Goal: Task Accomplishment & Management: Use online tool/utility

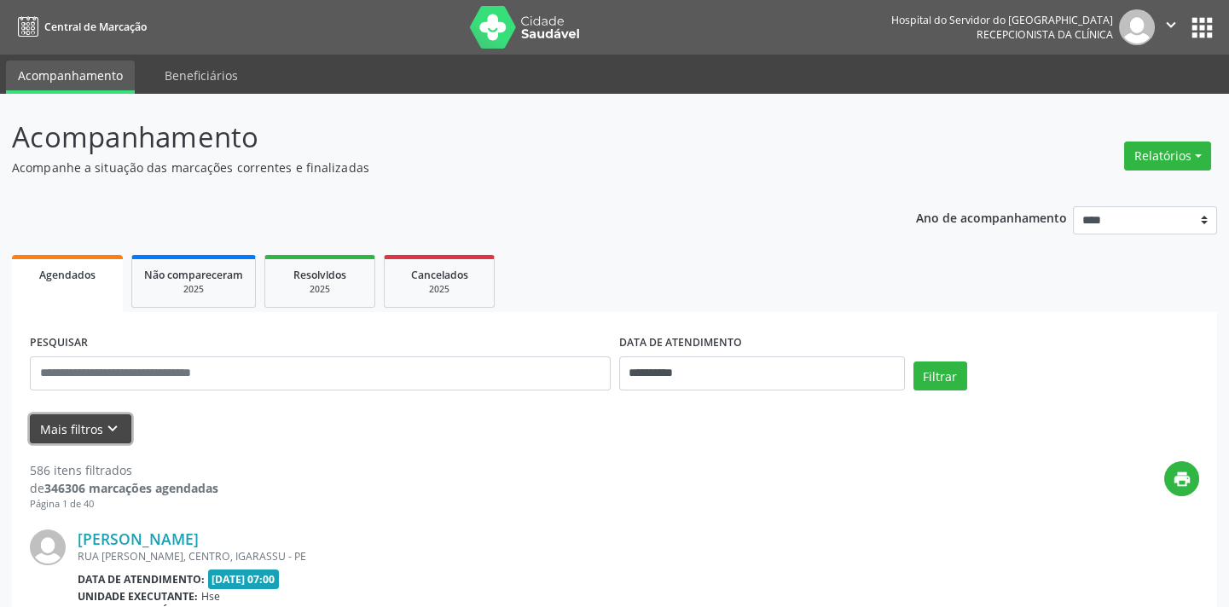
click at [112, 424] on icon "keyboard_arrow_down" at bounding box center [112, 429] width 19 height 19
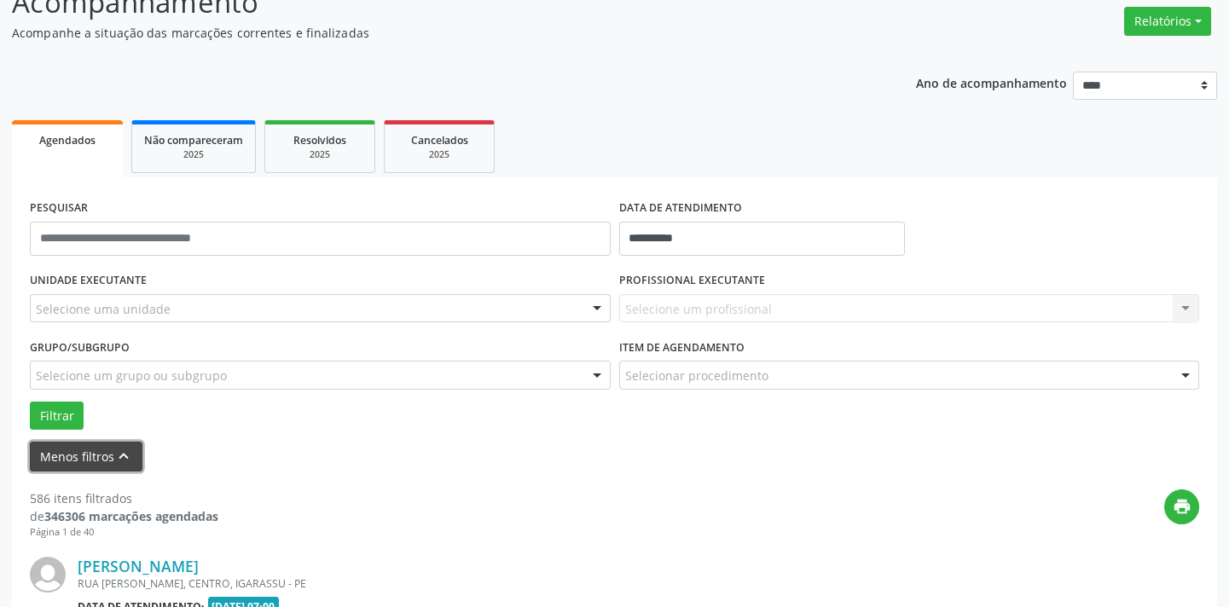
scroll to position [154, 0]
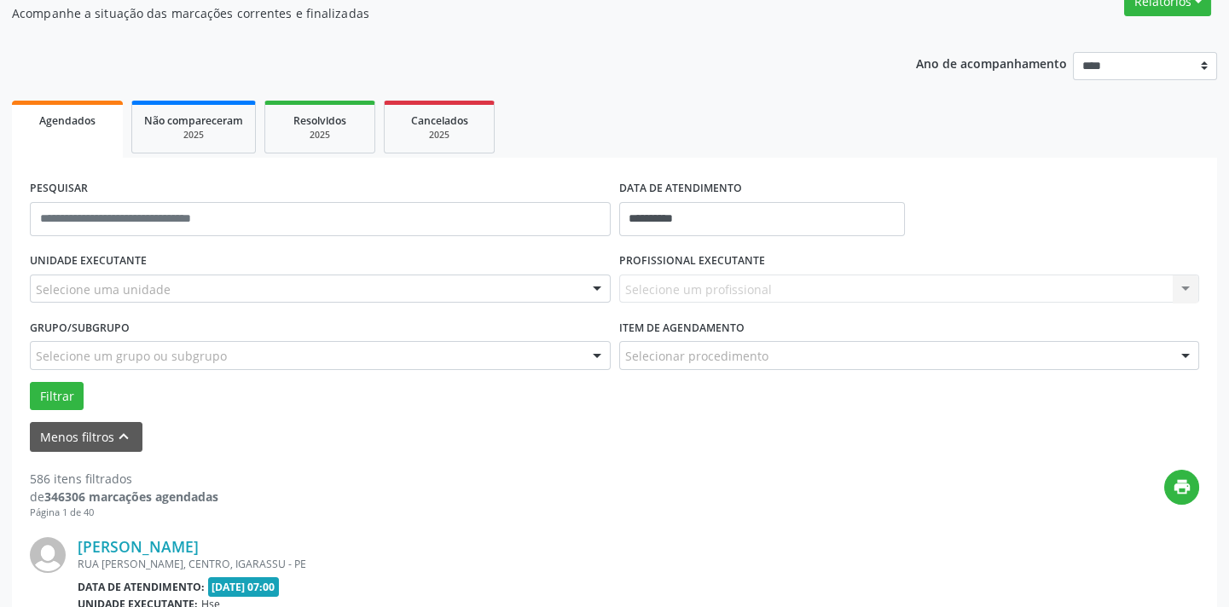
click at [363, 288] on div "Selecione uma unidade" at bounding box center [320, 289] width 581 height 29
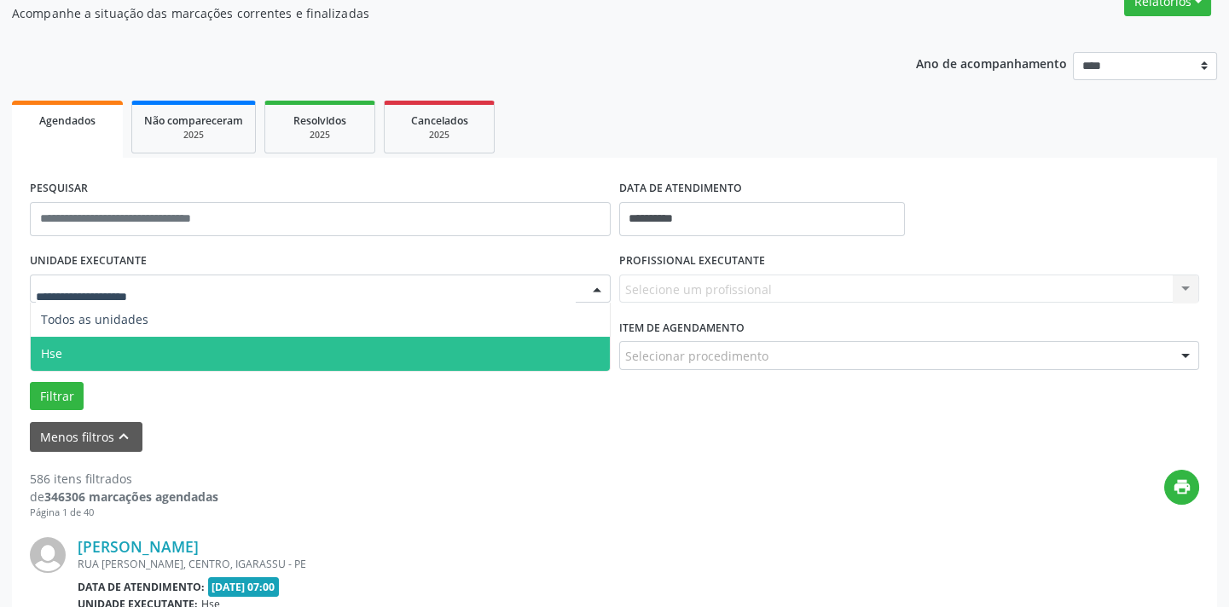
click at [375, 345] on span "Hse" at bounding box center [320, 354] width 579 height 34
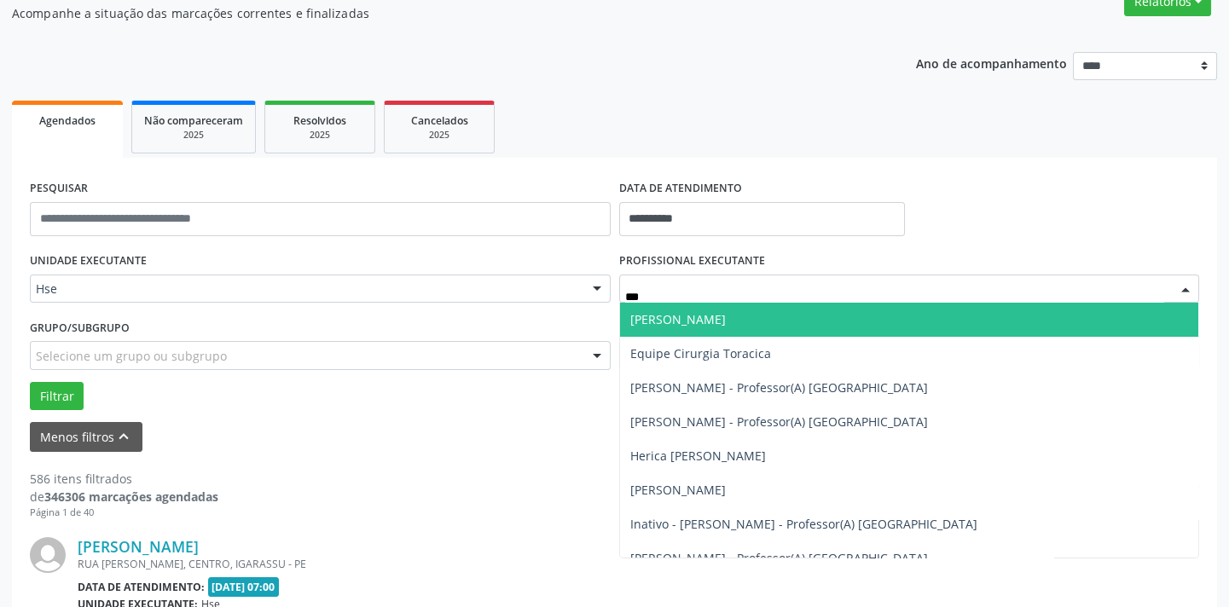
type input "****"
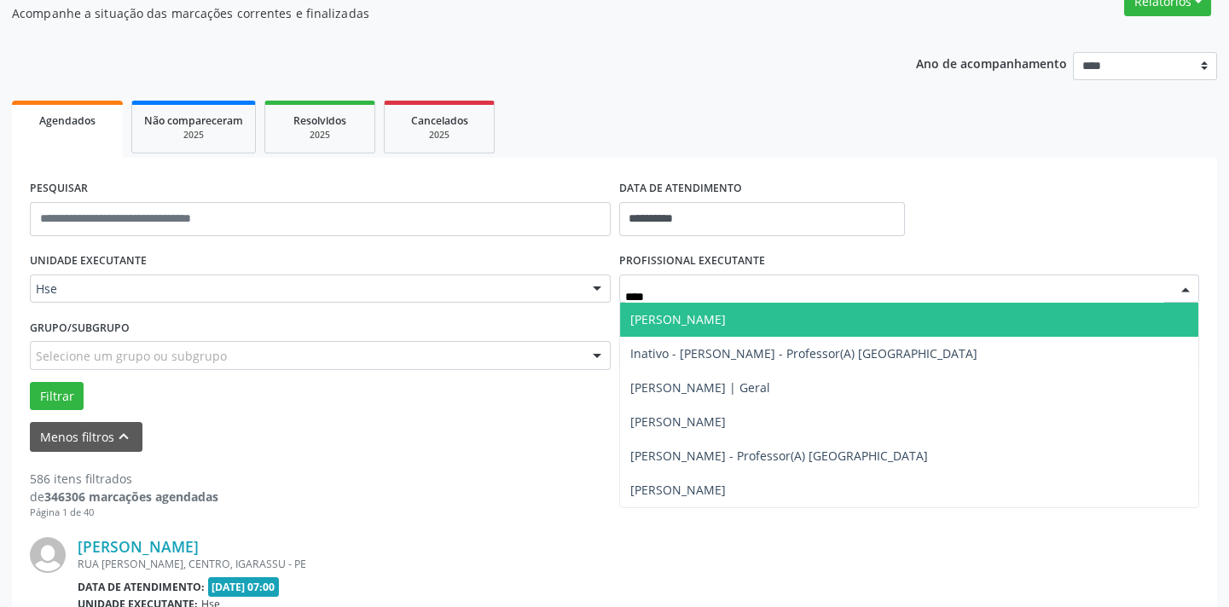
click at [657, 318] on span "[PERSON_NAME]" at bounding box center [678, 319] width 96 height 16
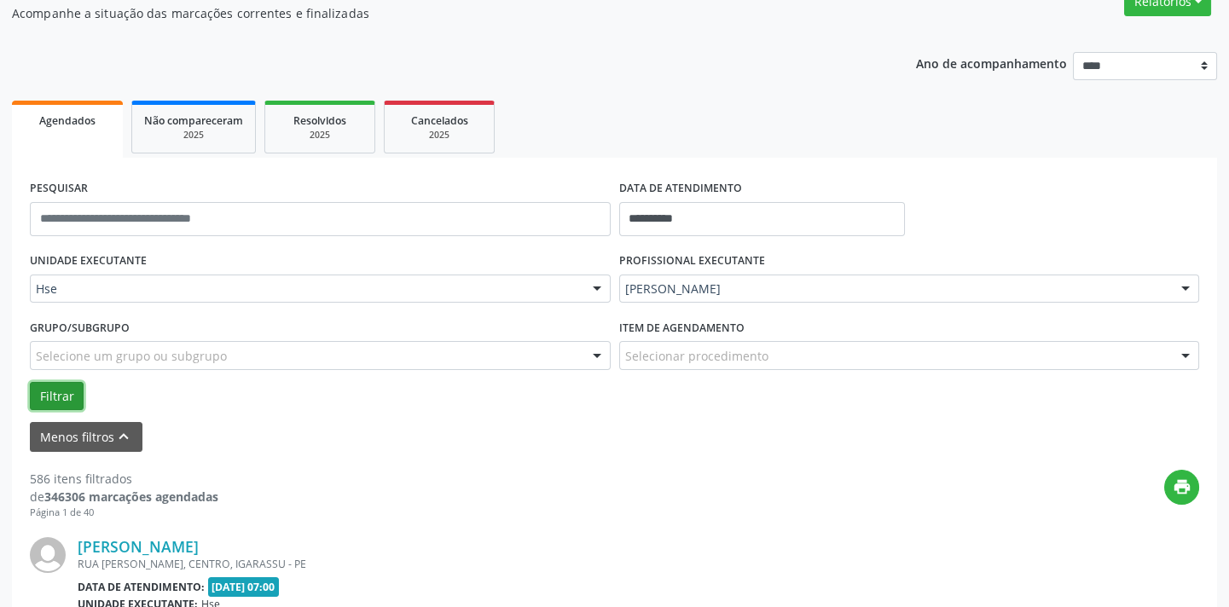
drag, startPoint x: 55, startPoint y: 383, endPoint x: 84, endPoint y: 396, distance: 31.7
click at [57, 389] on button "Filtrar" at bounding box center [57, 396] width 54 height 29
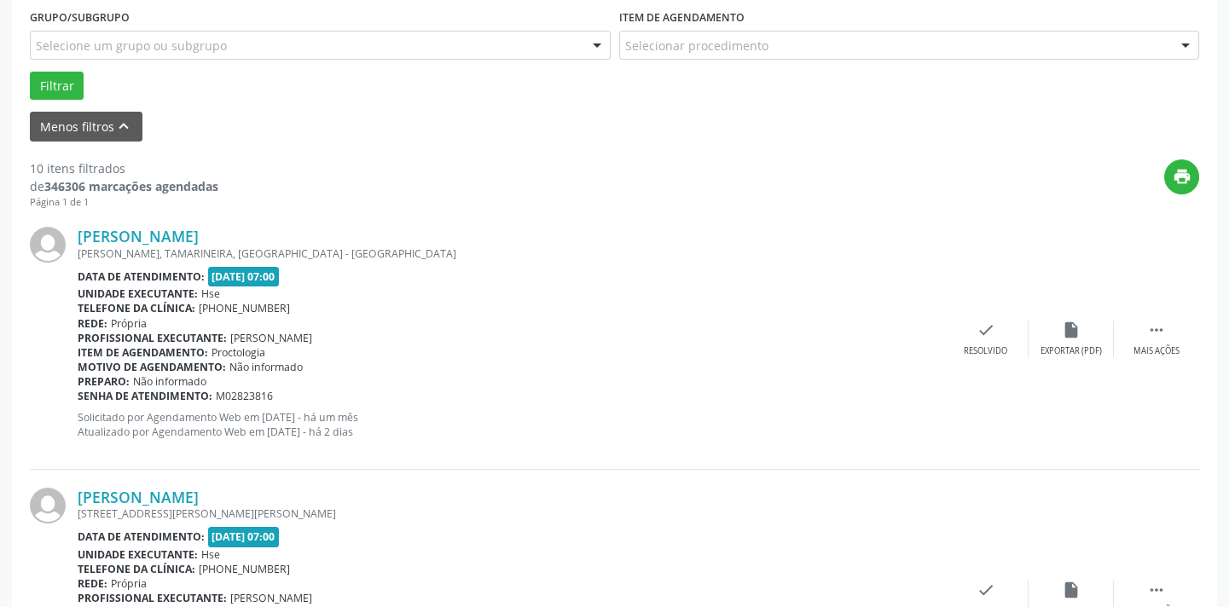
scroll to position [543, 0]
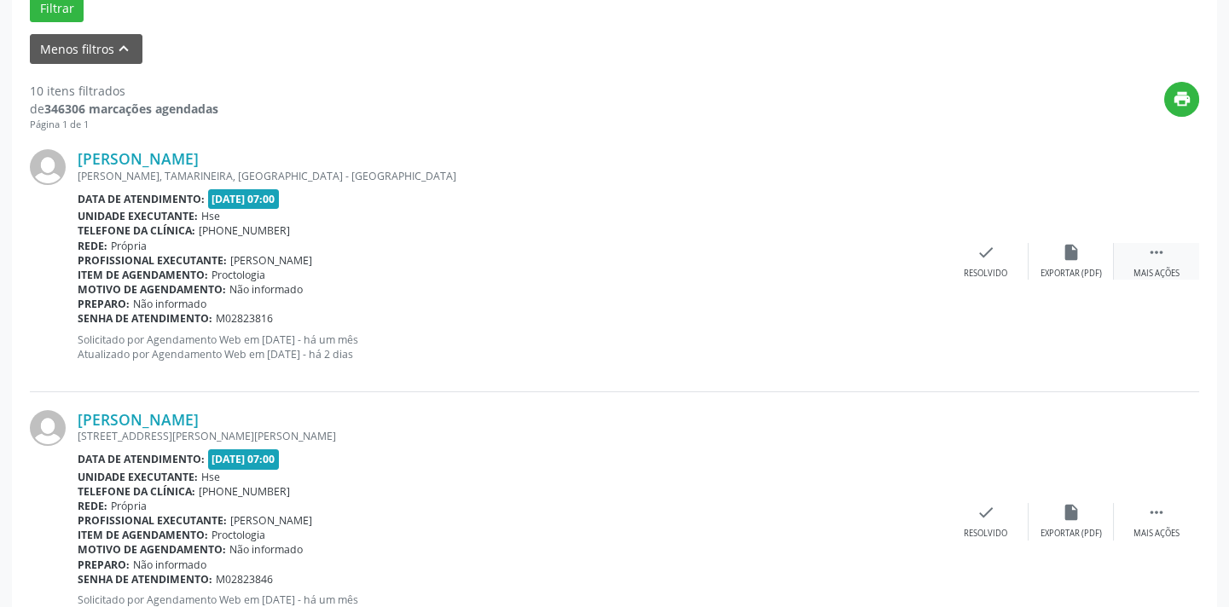
click at [1152, 256] on icon "" at bounding box center [1156, 252] width 19 height 19
click at [1050, 269] on div "Não compareceu" at bounding box center [1071, 274] width 73 height 12
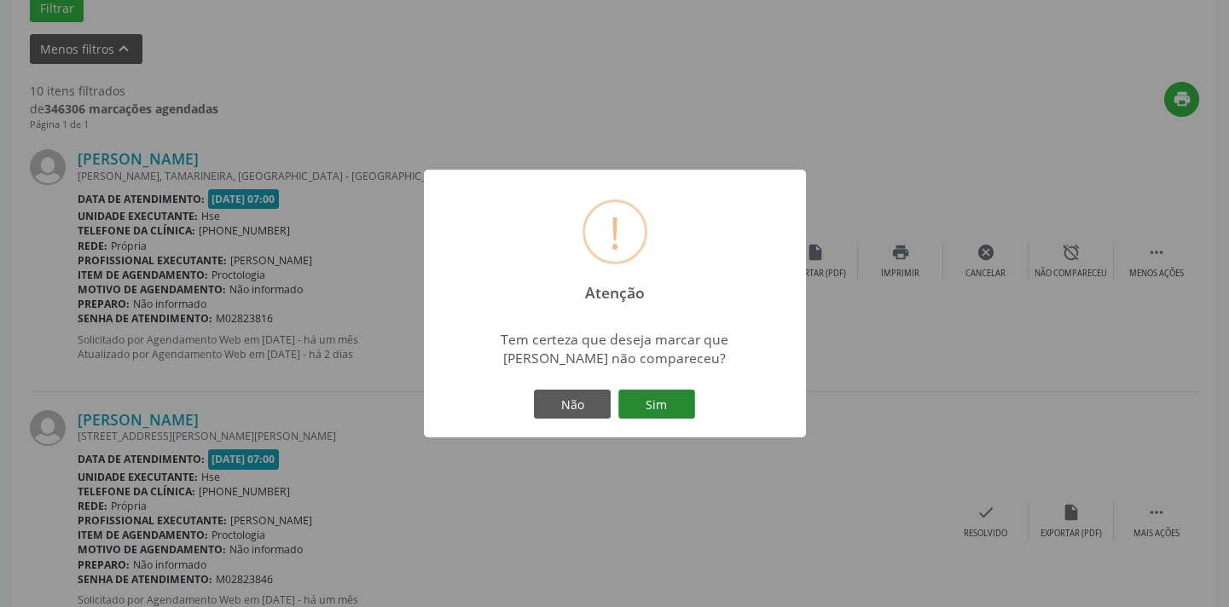
click at [627, 404] on button "Sim" at bounding box center [656, 404] width 77 height 29
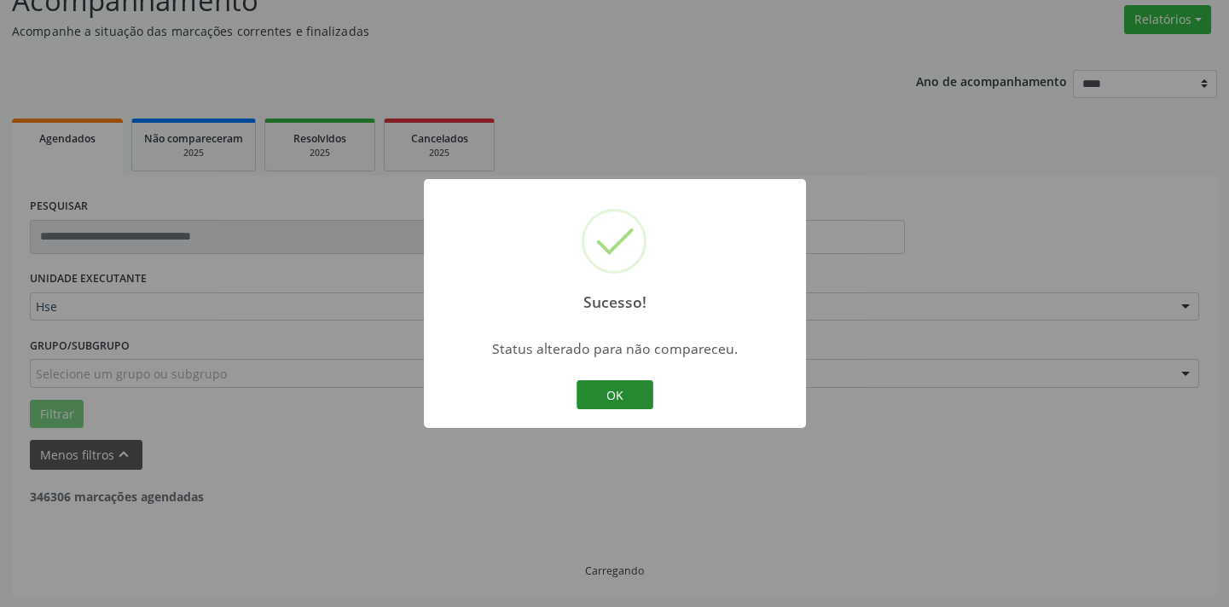
click at [640, 392] on button "OK" at bounding box center [615, 394] width 77 height 29
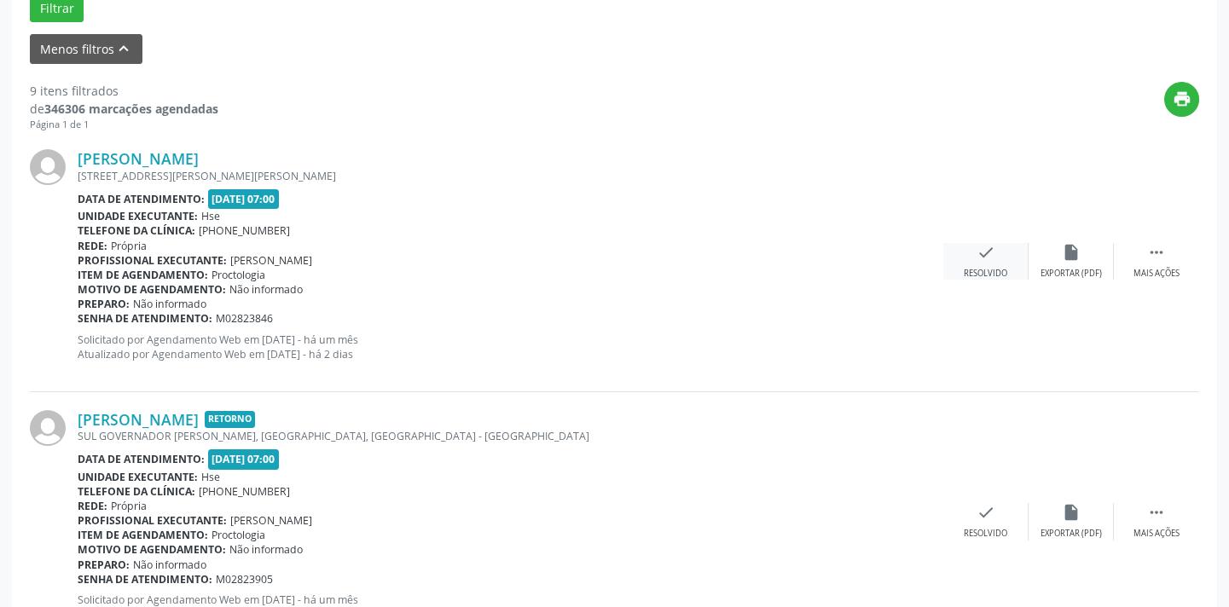
click at [971, 273] on div "Resolvido" at bounding box center [986, 274] width 44 height 12
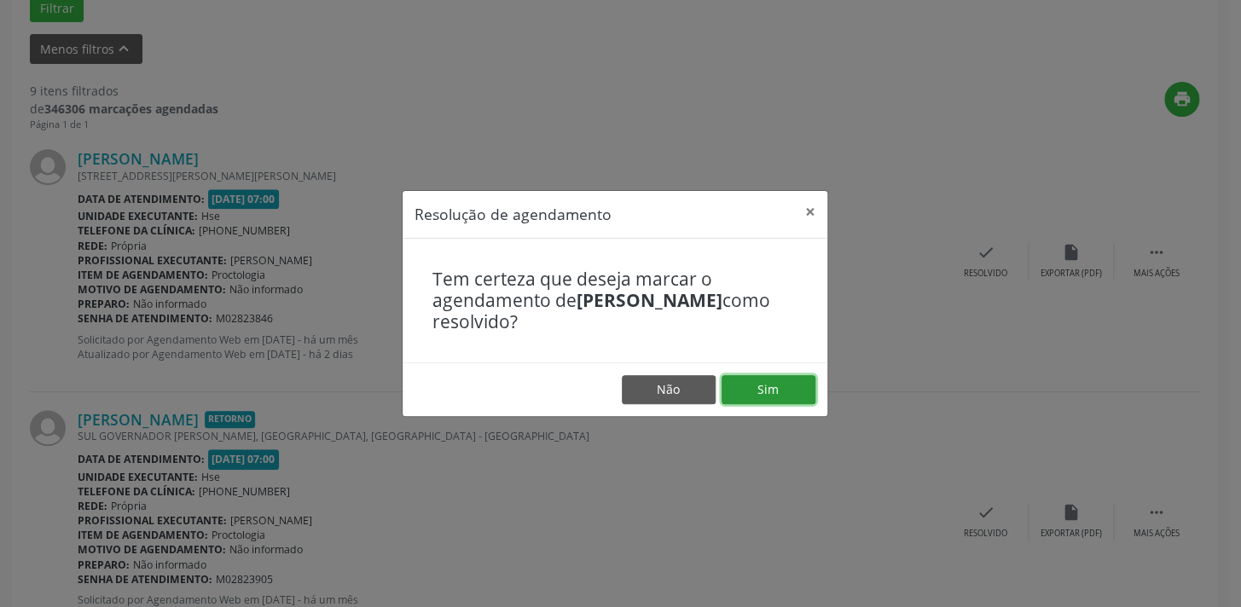
click at [789, 389] on button "Sim" at bounding box center [769, 389] width 94 height 29
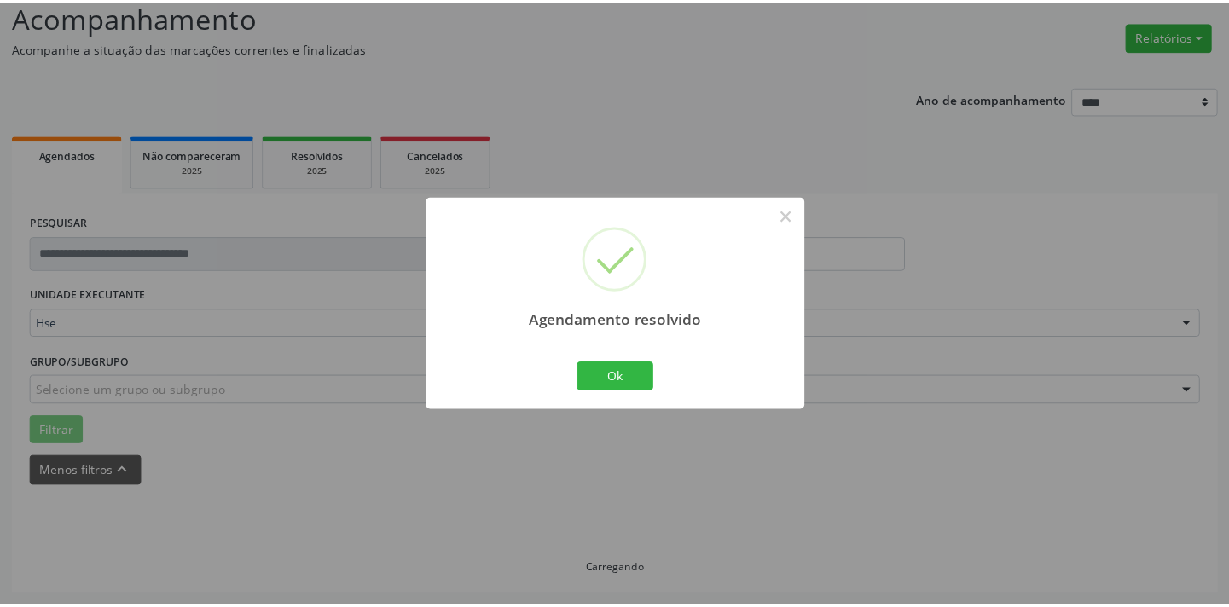
scroll to position [119, 0]
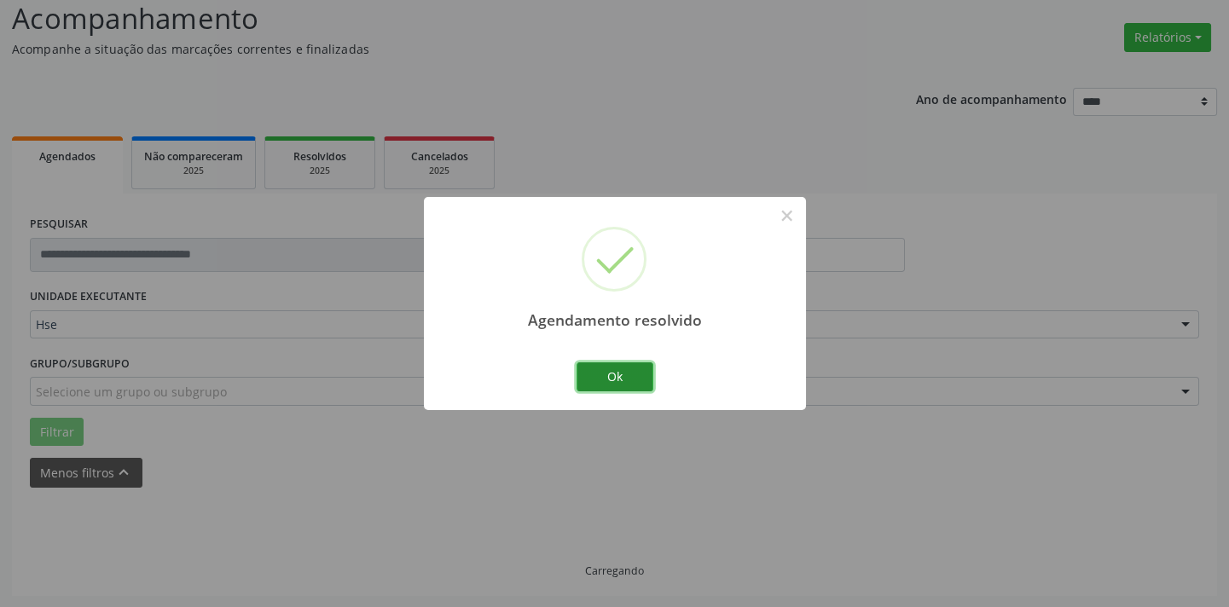
click at [644, 379] on button "Ok" at bounding box center [615, 377] width 77 height 29
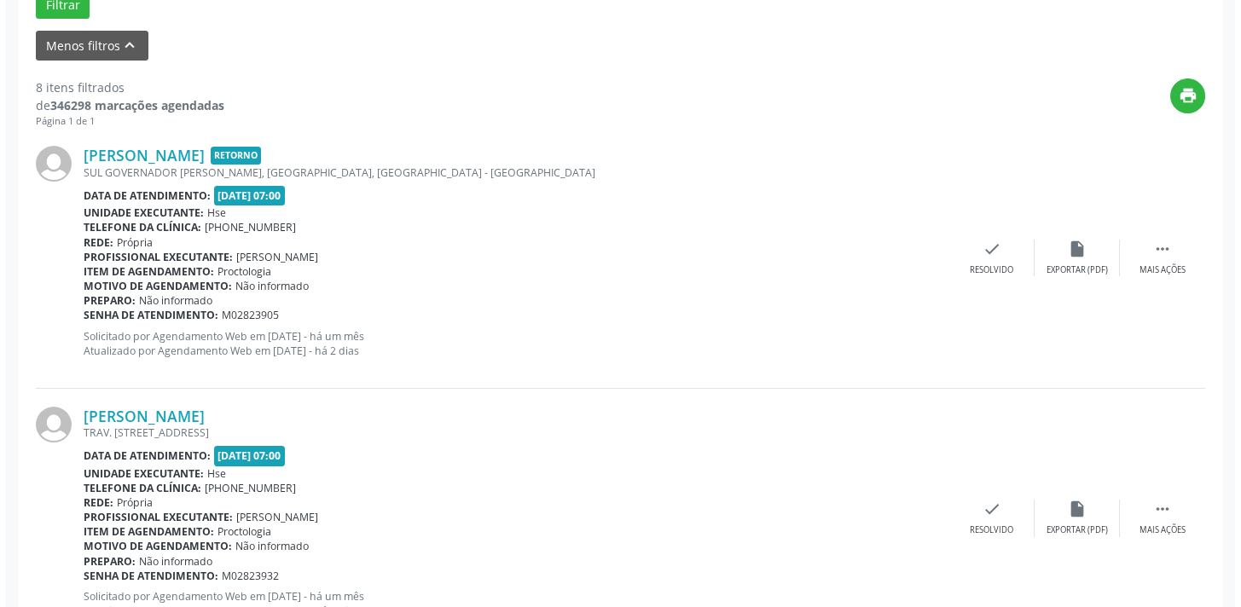
scroll to position [584, 0]
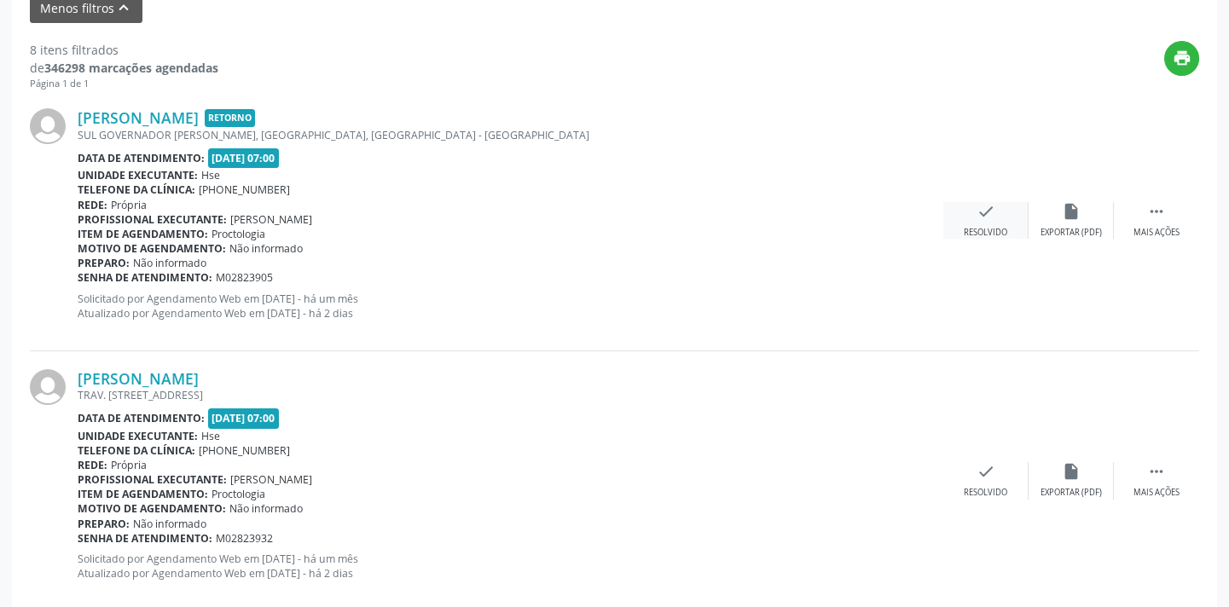
click at [990, 217] on icon "check" at bounding box center [986, 211] width 19 height 19
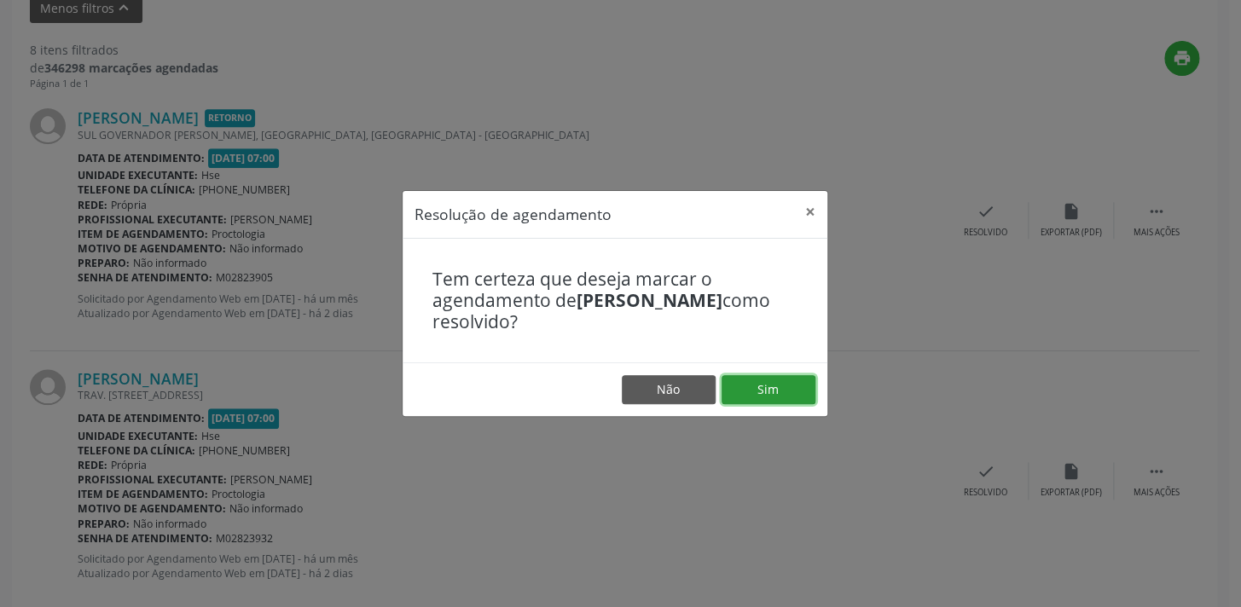
click at [804, 381] on button "Sim" at bounding box center [769, 389] width 94 height 29
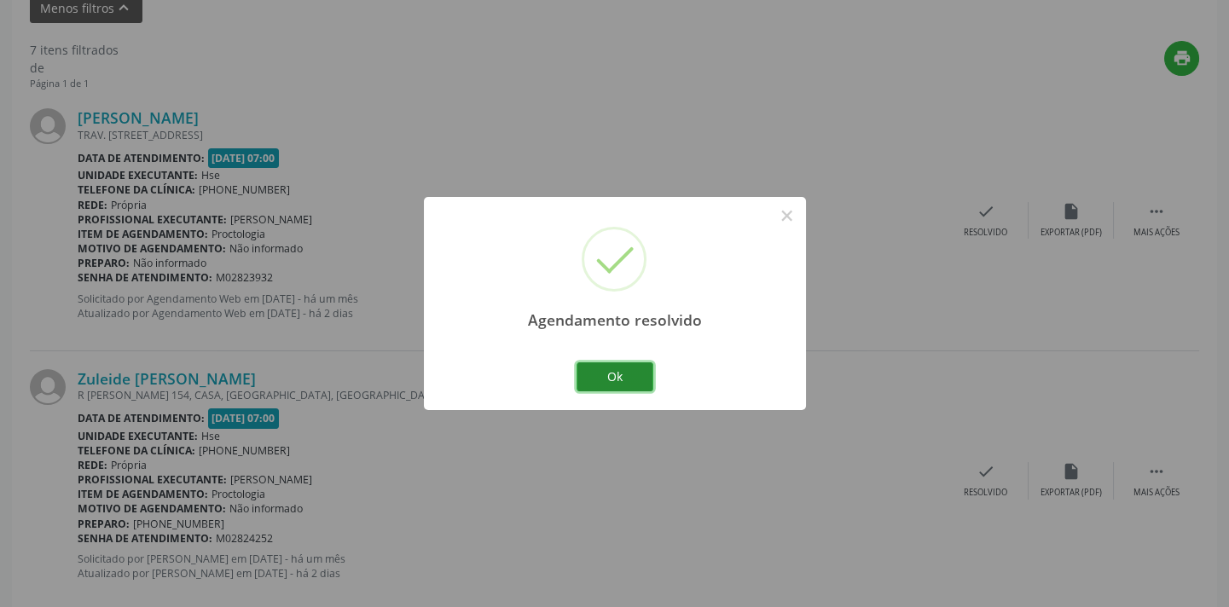
click at [631, 372] on button "Ok" at bounding box center [615, 377] width 77 height 29
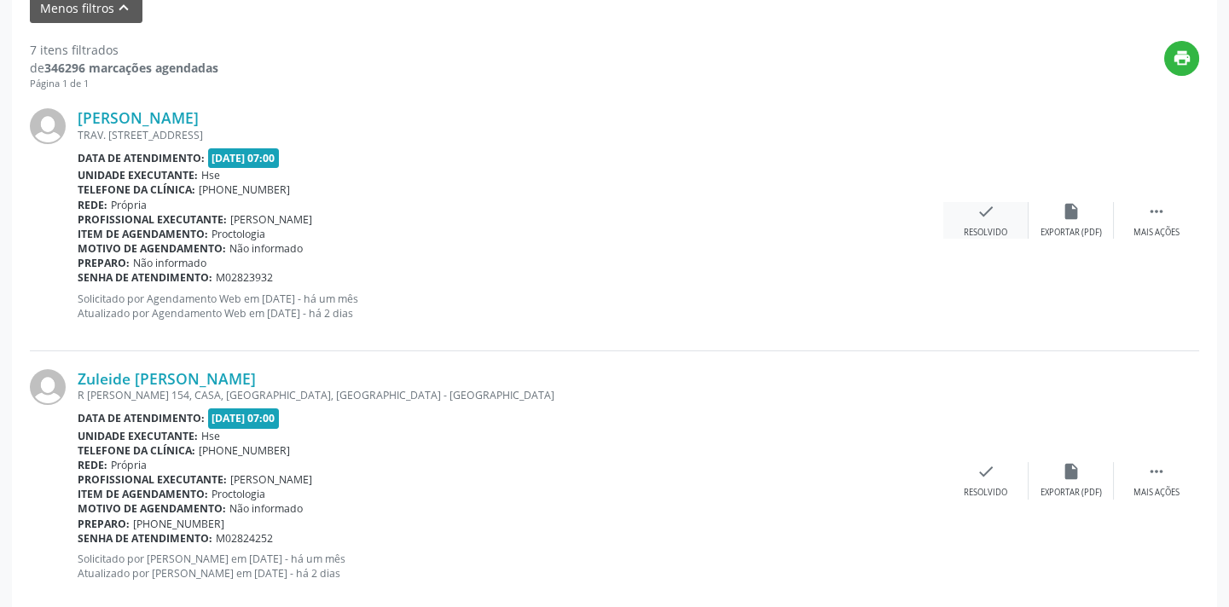
click at [978, 219] on icon "check" at bounding box center [986, 211] width 19 height 19
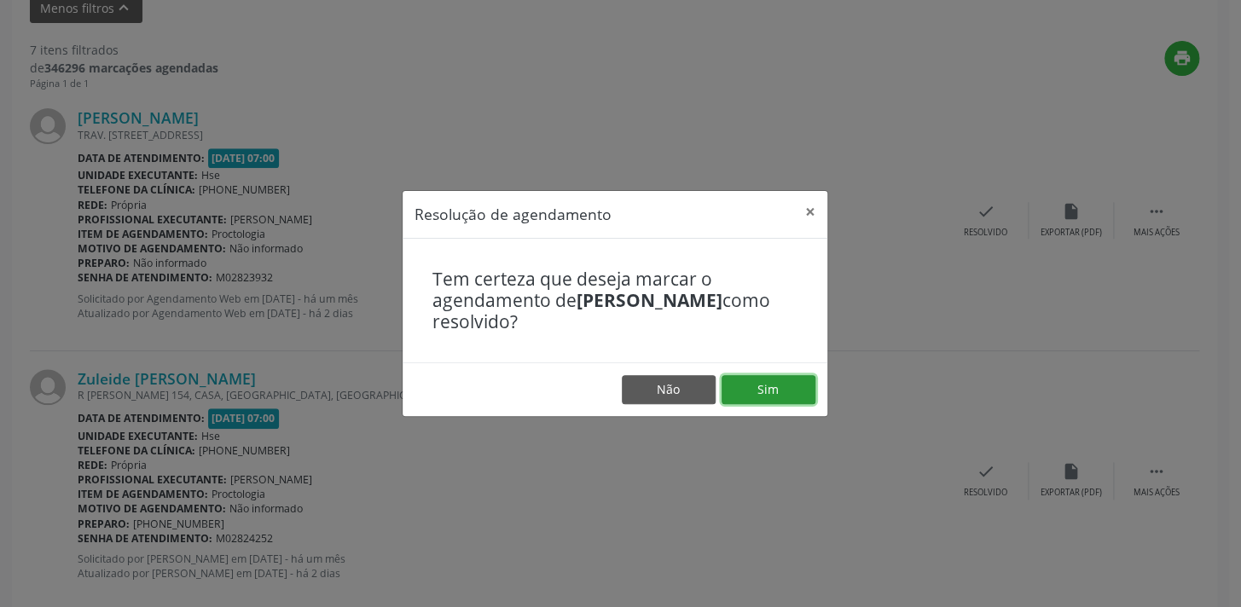
drag, startPoint x: 814, startPoint y: 392, endPoint x: 809, endPoint y: 383, distance: 10.7
click at [809, 383] on button "Sim" at bounding box center [769, 389] width 94 height 29
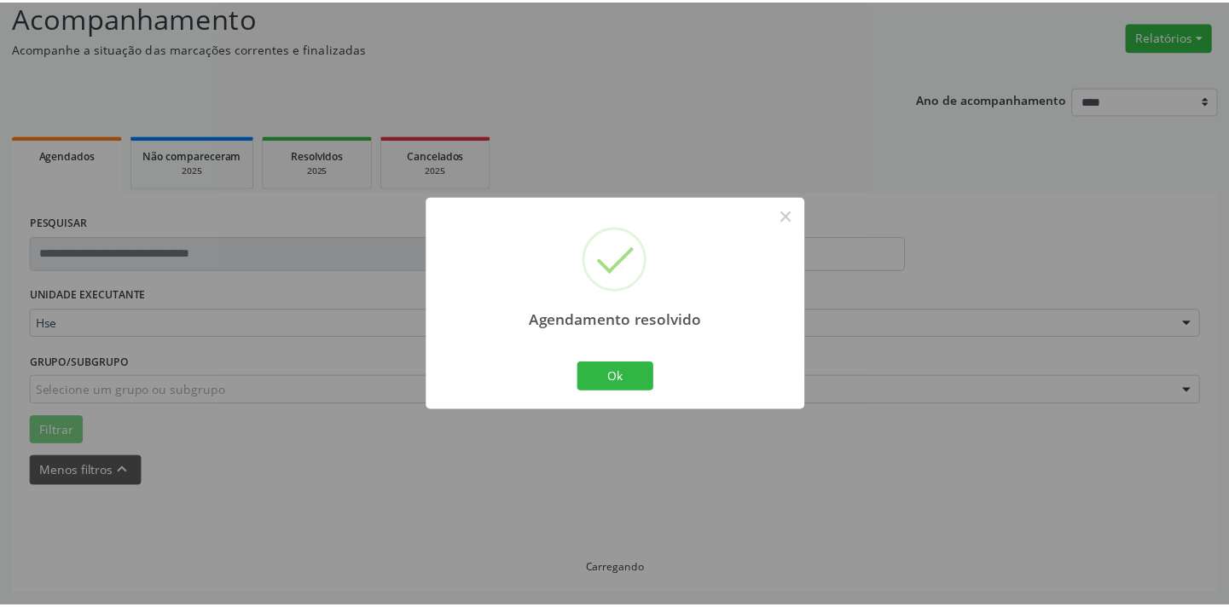
scroll to position [119, 0]
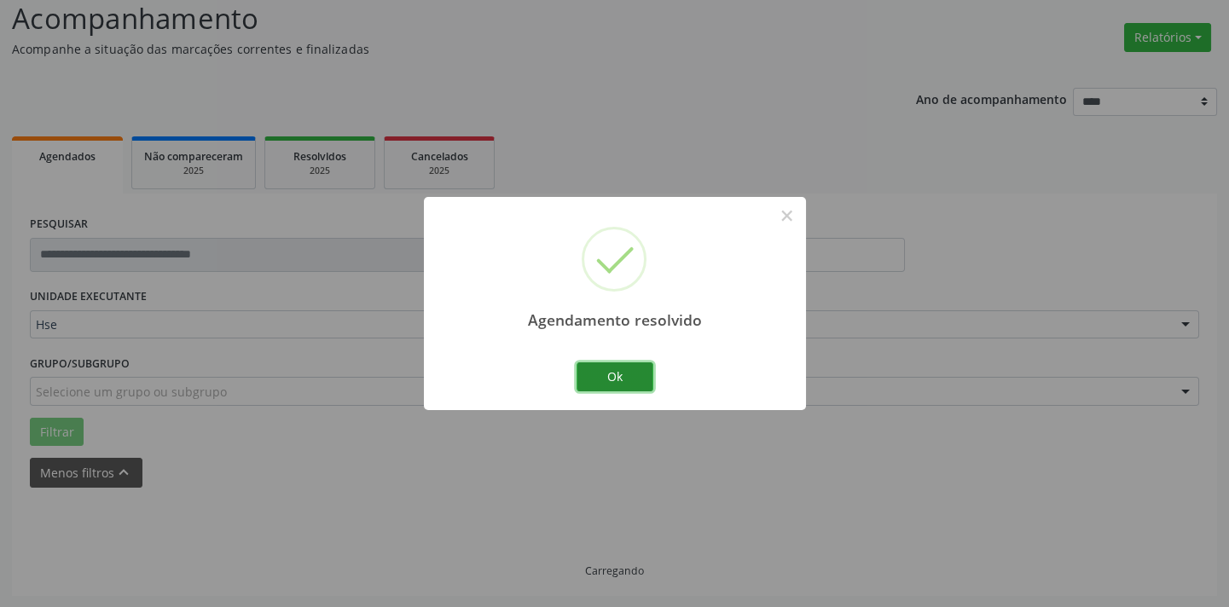
click at [617, 386] on button "Ok" at bounding box center [615, 377] width 77 height 29
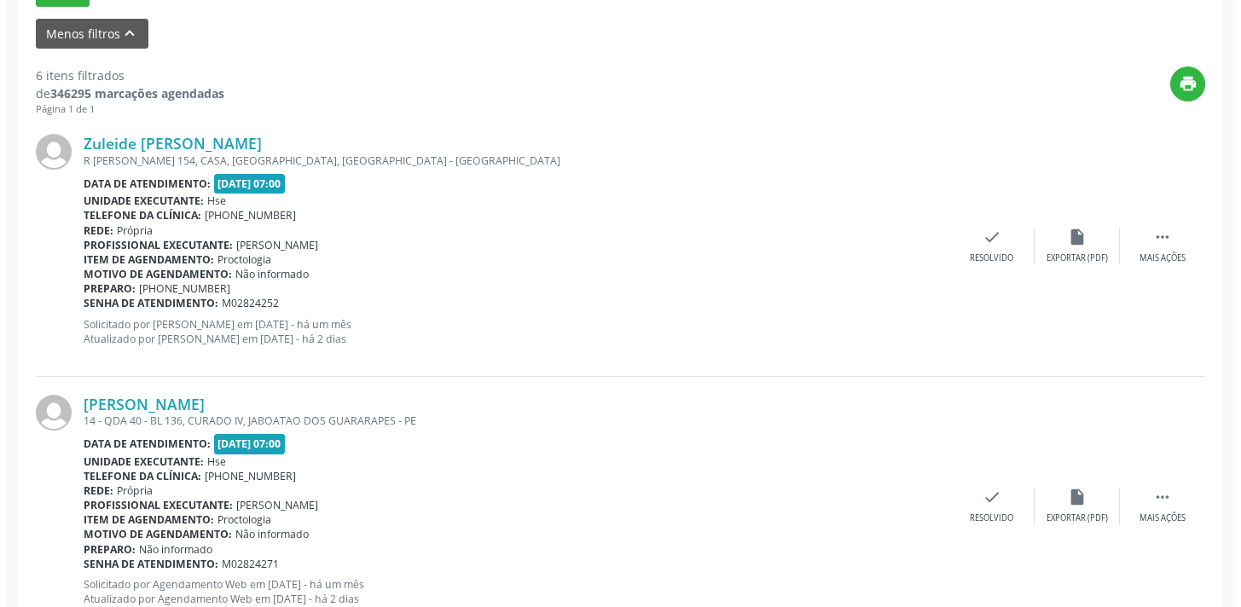
scroll to position [584, 0]
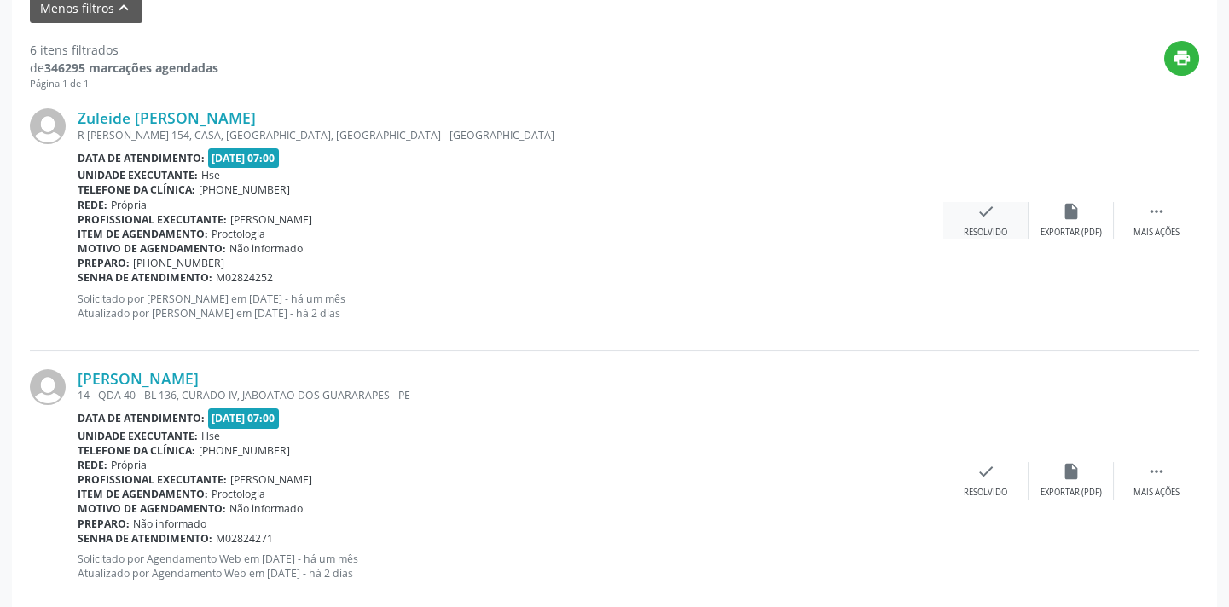
click at [990, 231] on div "Resolvido" at bounding box center [986, 233] width 44 height 12
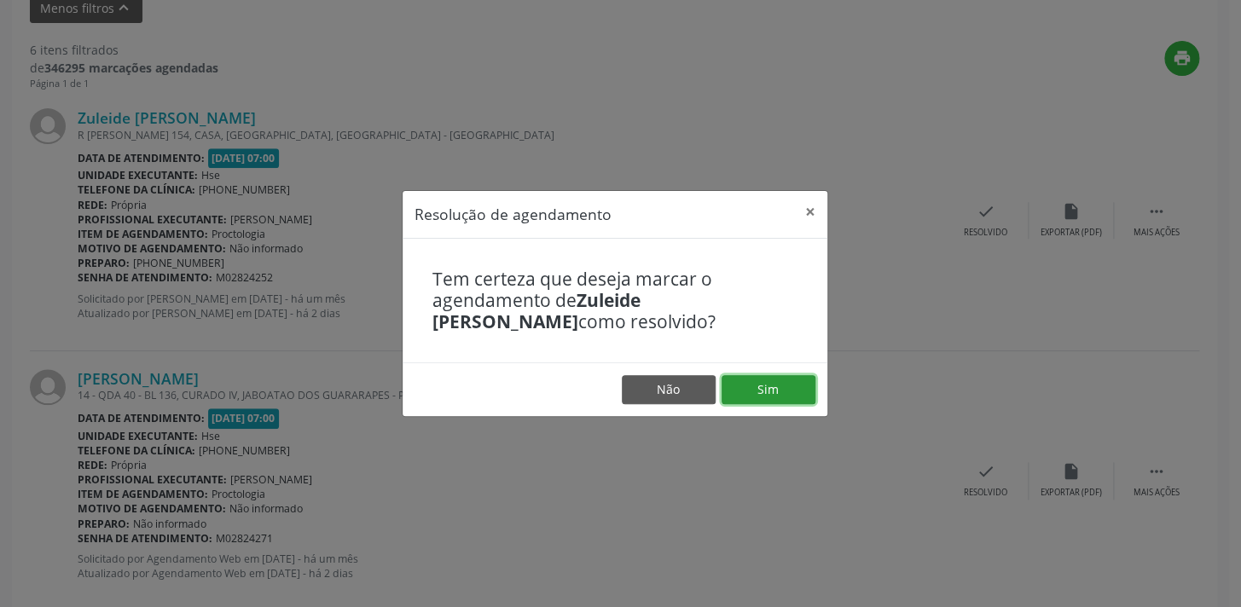
click at [793, 386] on button "Sim" at bounding box center [769, 389] width 94 height 29
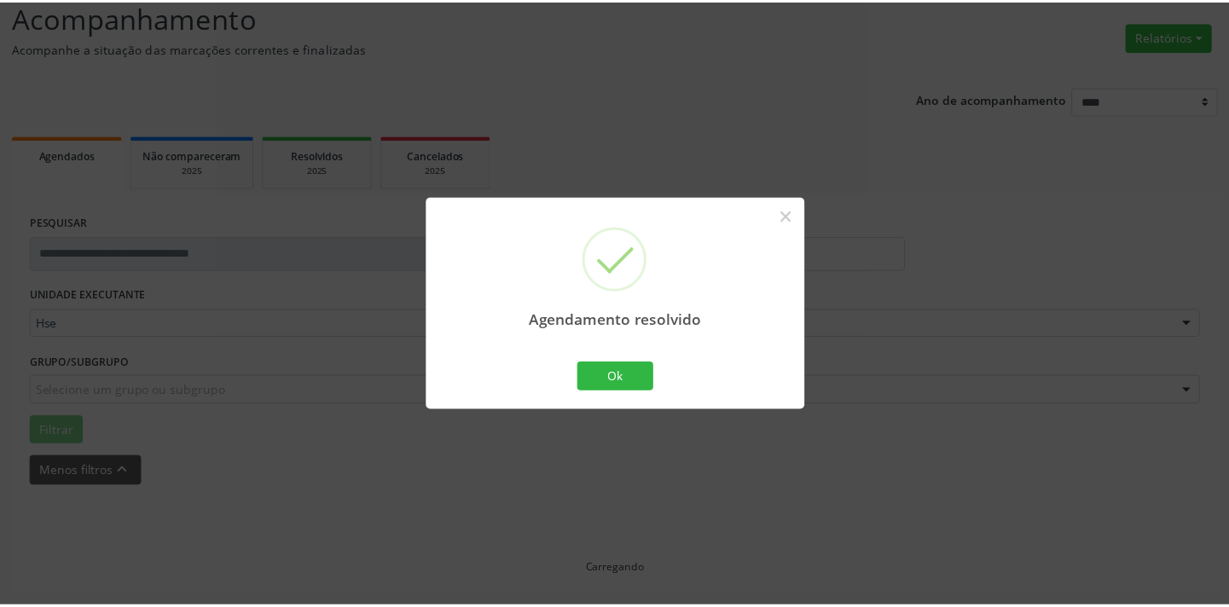
scroll to position [119, 0]
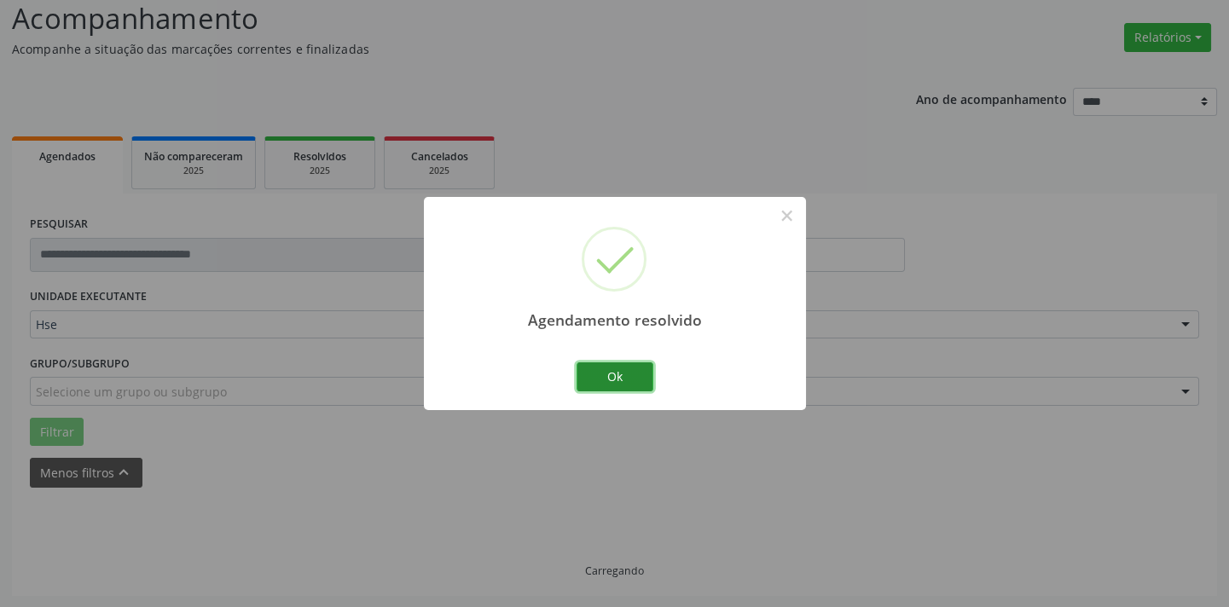
click at [603, 375] on button "Ok" at bounding box center [615, 377] width 77 height 29
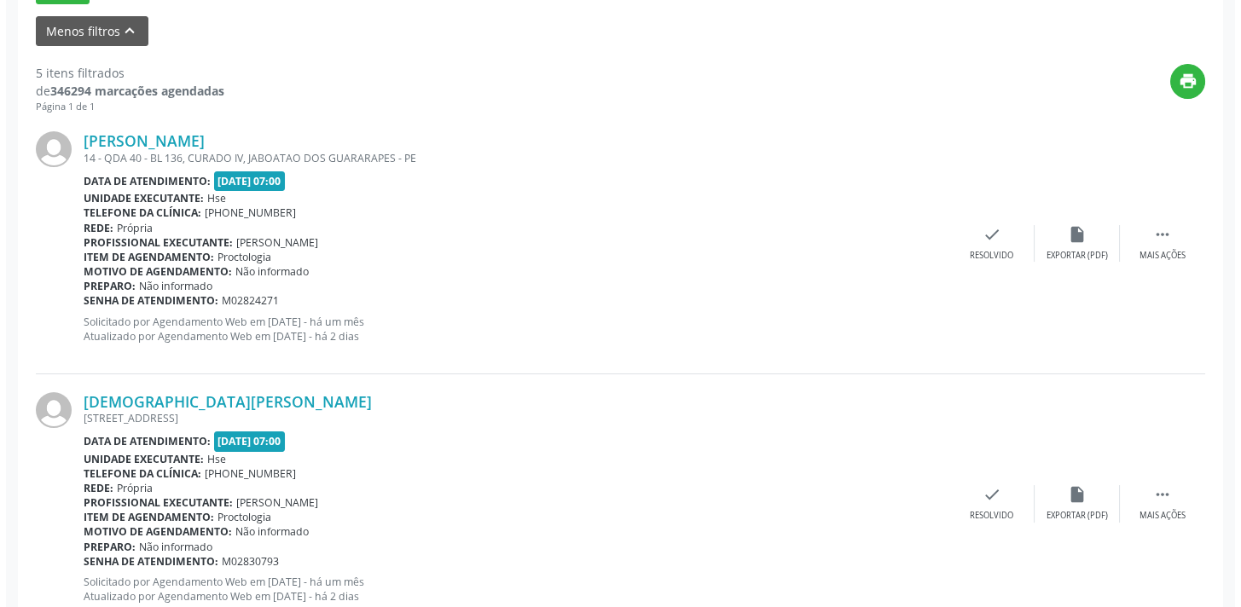
scroll to position [584, 0]
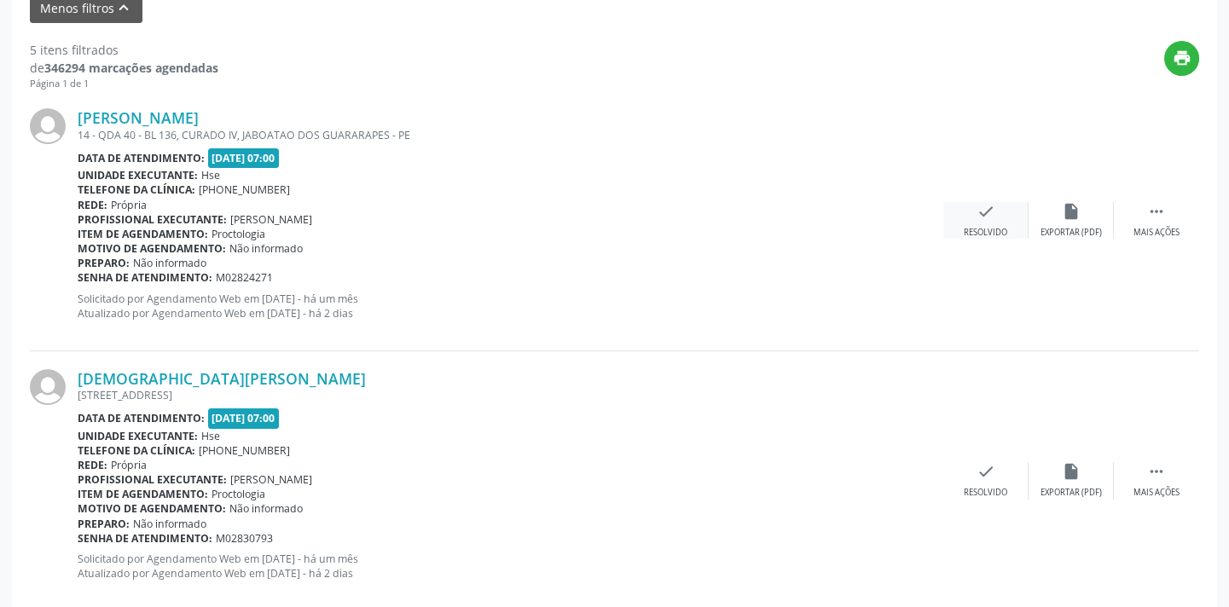
click at [973, 227] on div "Resolvido" at bounding box center [986, 233] width 44 height 12
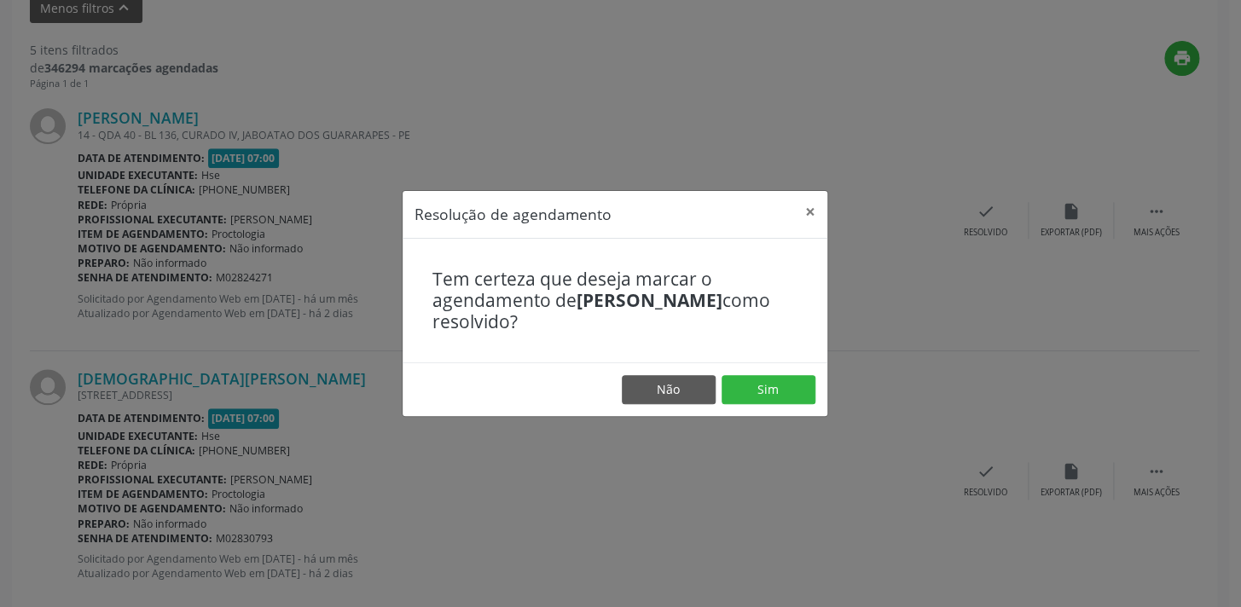
click at [775, 408] on footer "Não Sim" at bounding box center [615, 390] width 425 height 54
click at [774, 392] on button "Sim" at bounding box center [769, 389] width 94 height 29
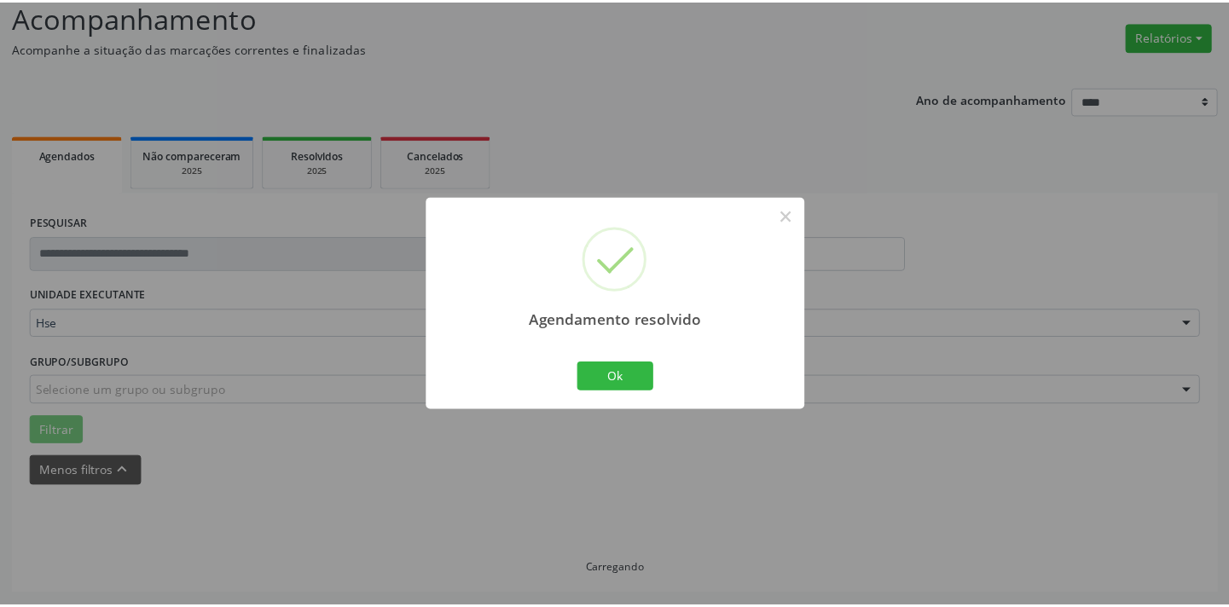
scroll to position [119, 0]
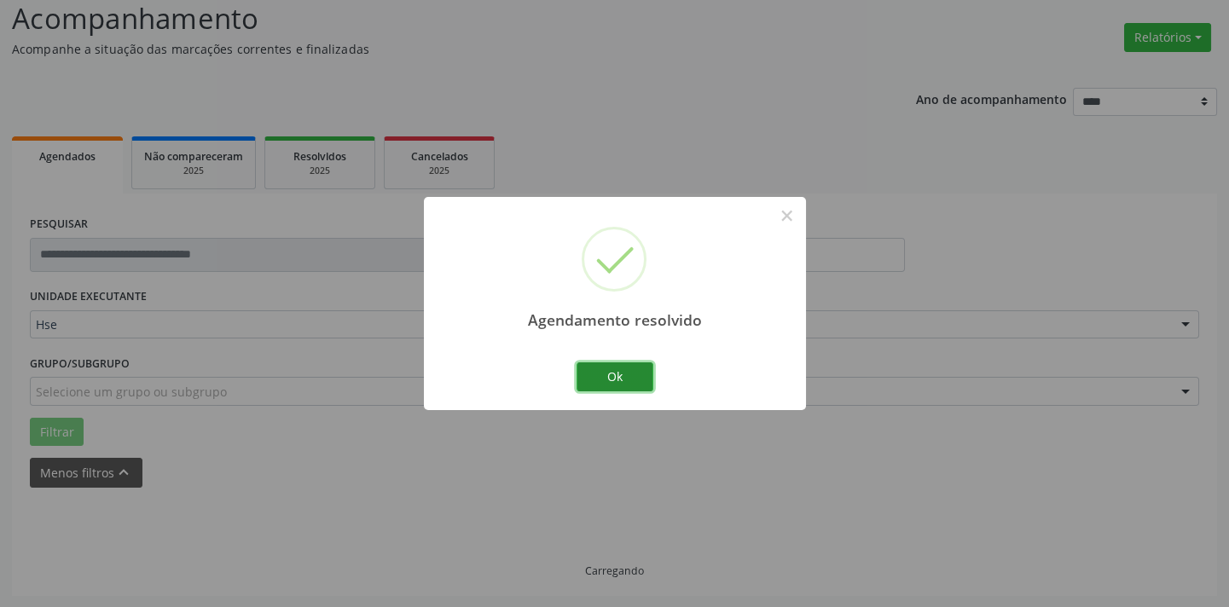
click at [633, 376] on button "Ok" at bounding box center [615, 377] width 77 height 29
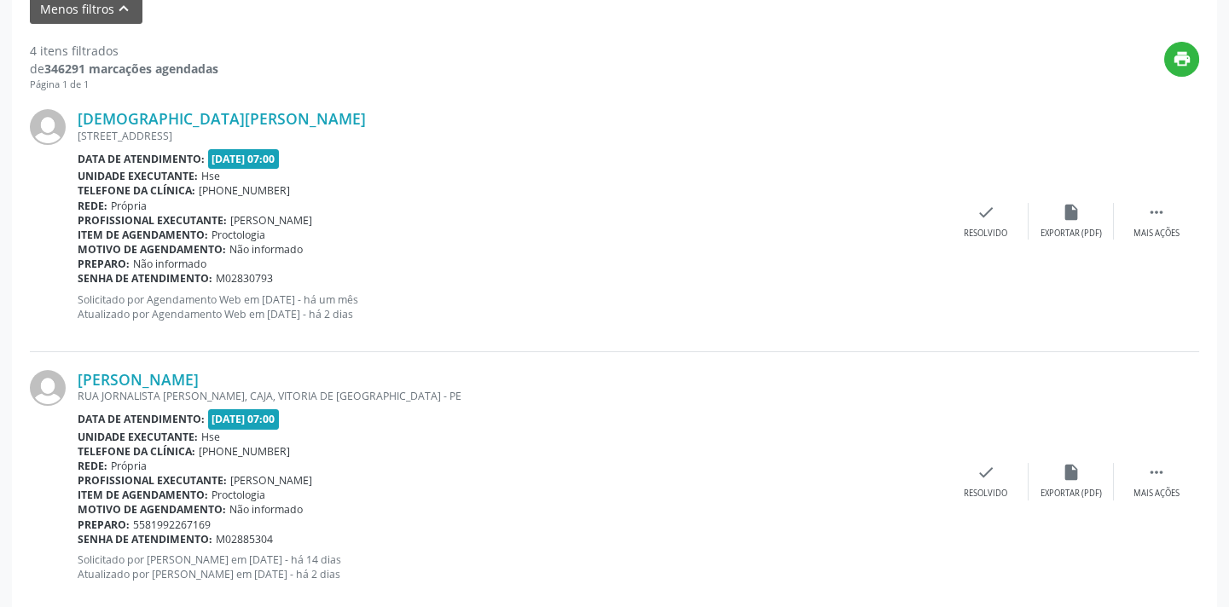
scroll to position [584, 0]
click at [1147, 207] on icon "" at bounding box center [1156, 211] width 19 height 19
click at [1066, 220] on div "alarm_off Não compareceu" at bounding box center [1071, 220] width 85 height 37
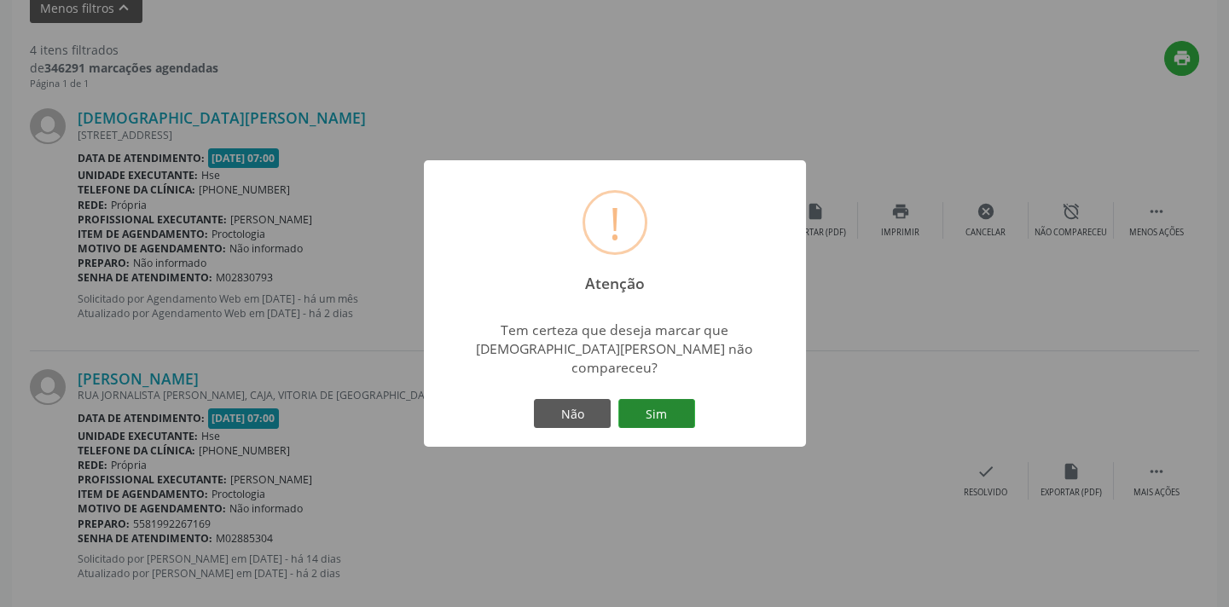
click at [686, 402] on button "Sim" at bounding box center [656, 413] width 77 height 29
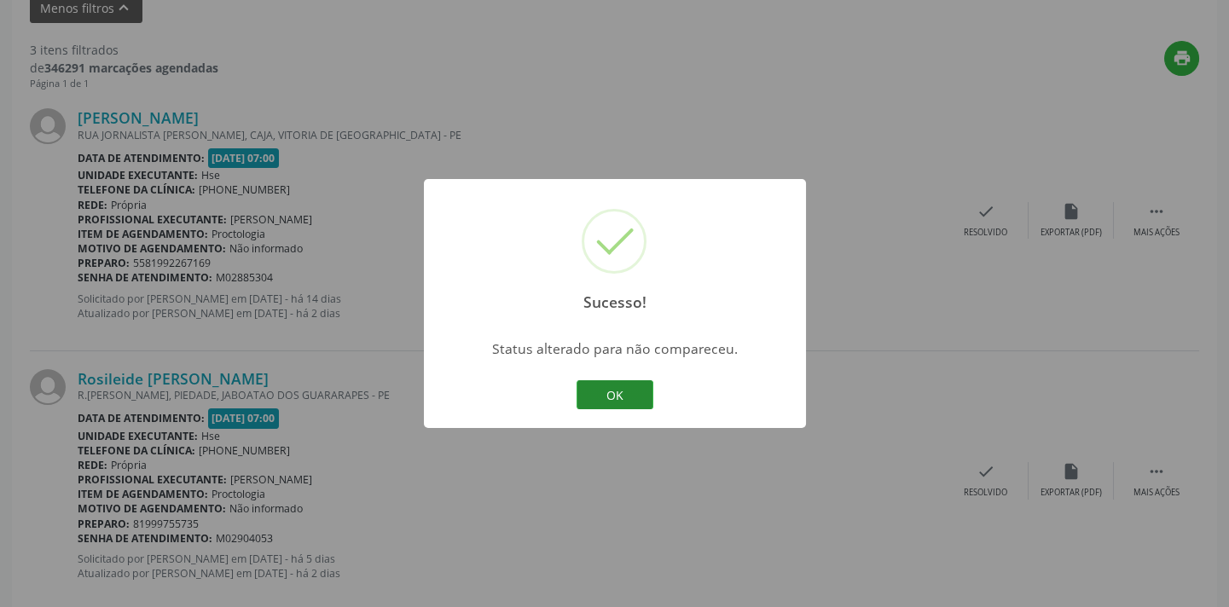
click at [630, 390] on button "OK" at bounding box center [615, 394] width 77 height 29
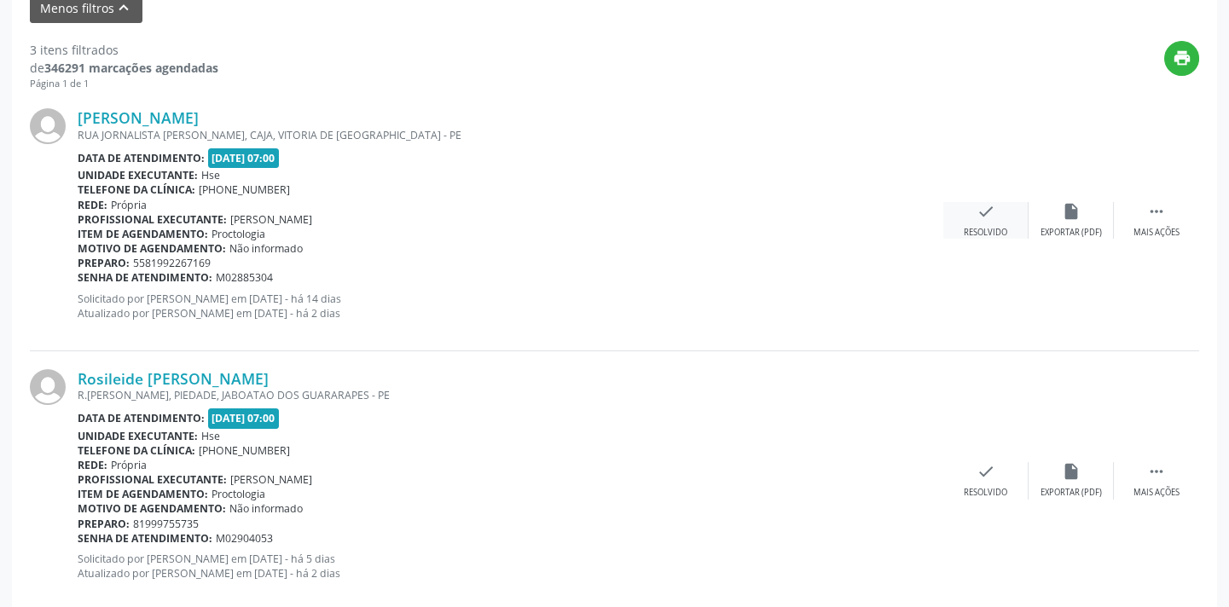
click at [978, 218] on icon "check" at bounding box center [986, 211] width 19 height 19
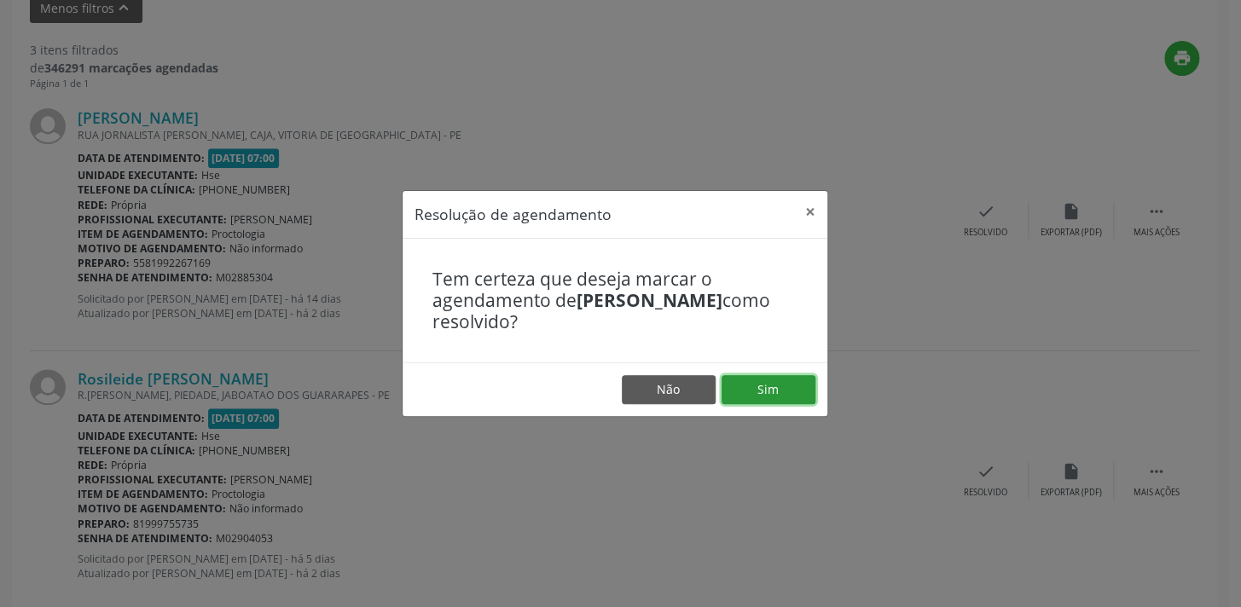
click at [805, 386] on button "Sim" at bounding box center [769, 389] width 94 height 29
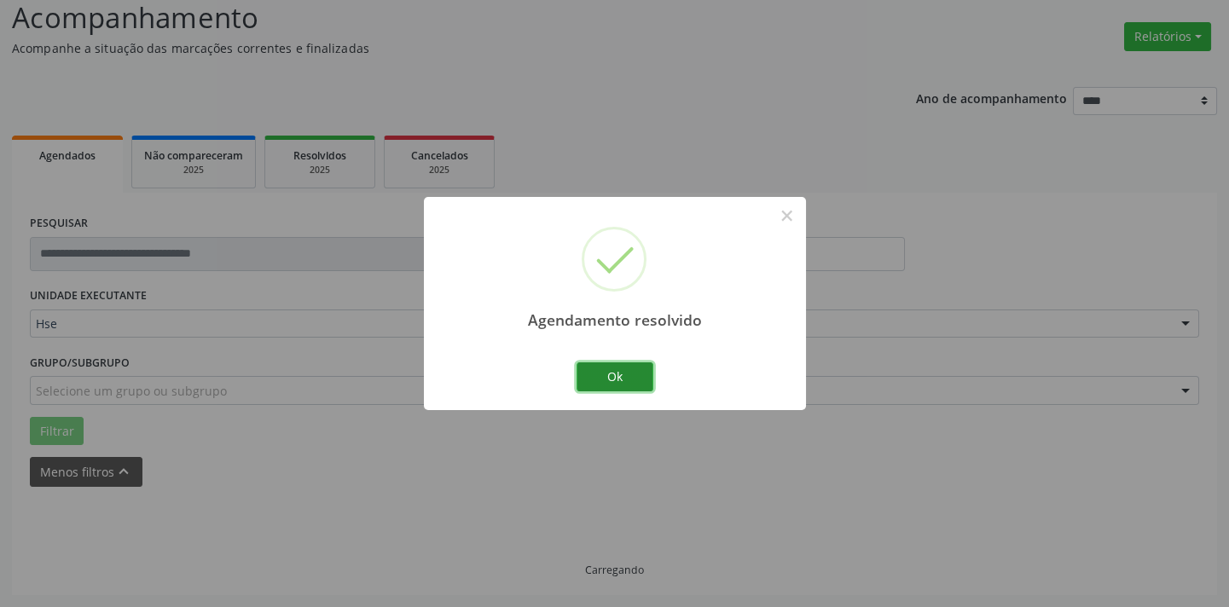
click at [636, 374] on button "Ok" at bounding box center [615, 377] width 77 height 29
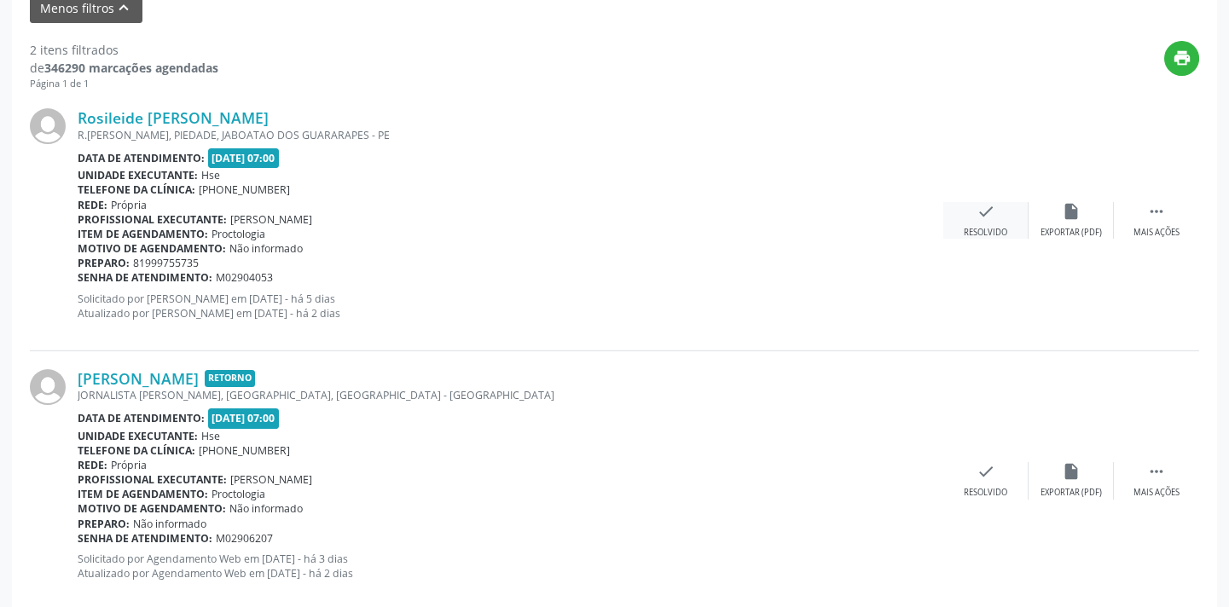
click at [979, 221] on div "check Resolvido" at bounding box center [986, 220] width 85 height 37
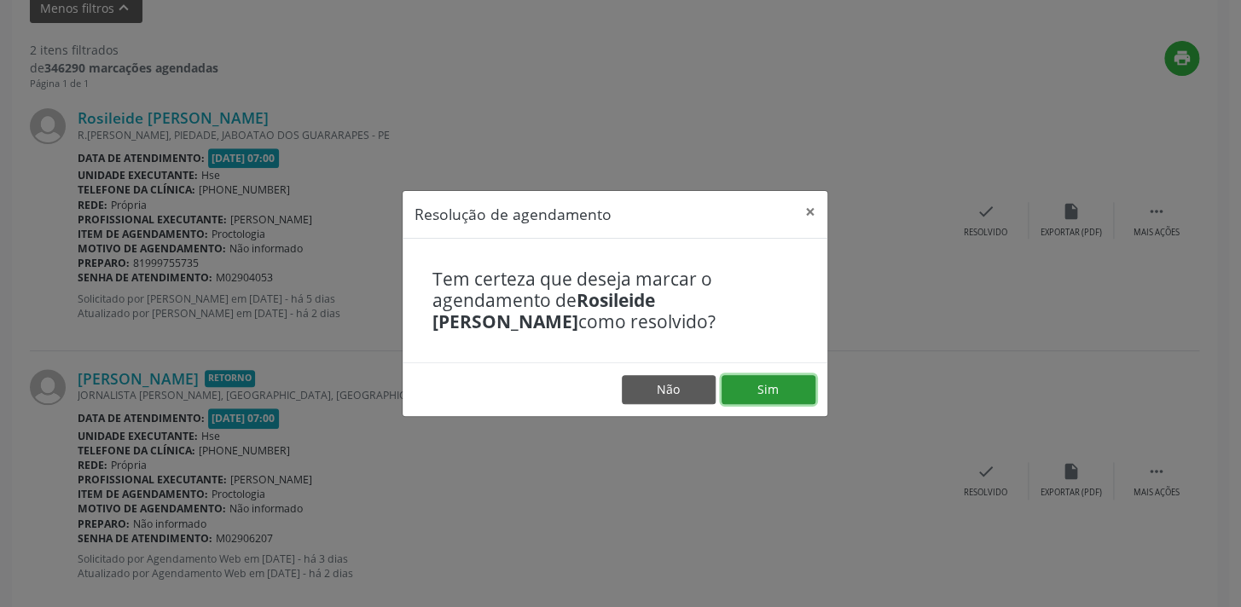
click at [733, 383] on button "Sim" at bounding box center [769, 389] width 94 height 29
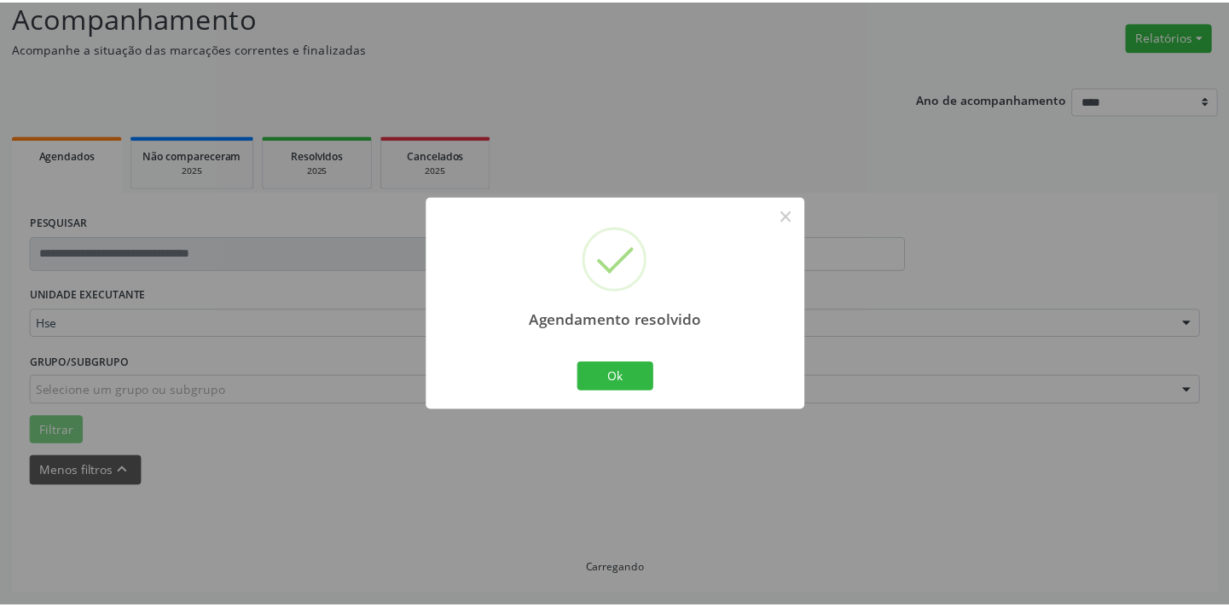
scroll to position [119, 0]
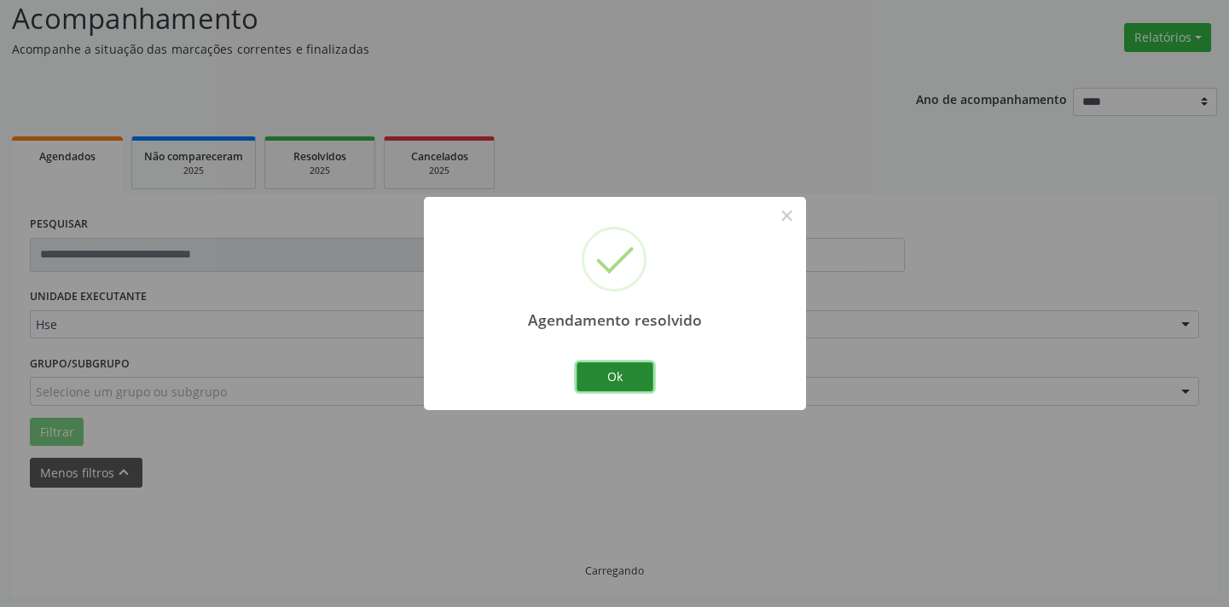
click at [636, 375] on button "Ok" at bounding box center [615, 377] width 77 height 29
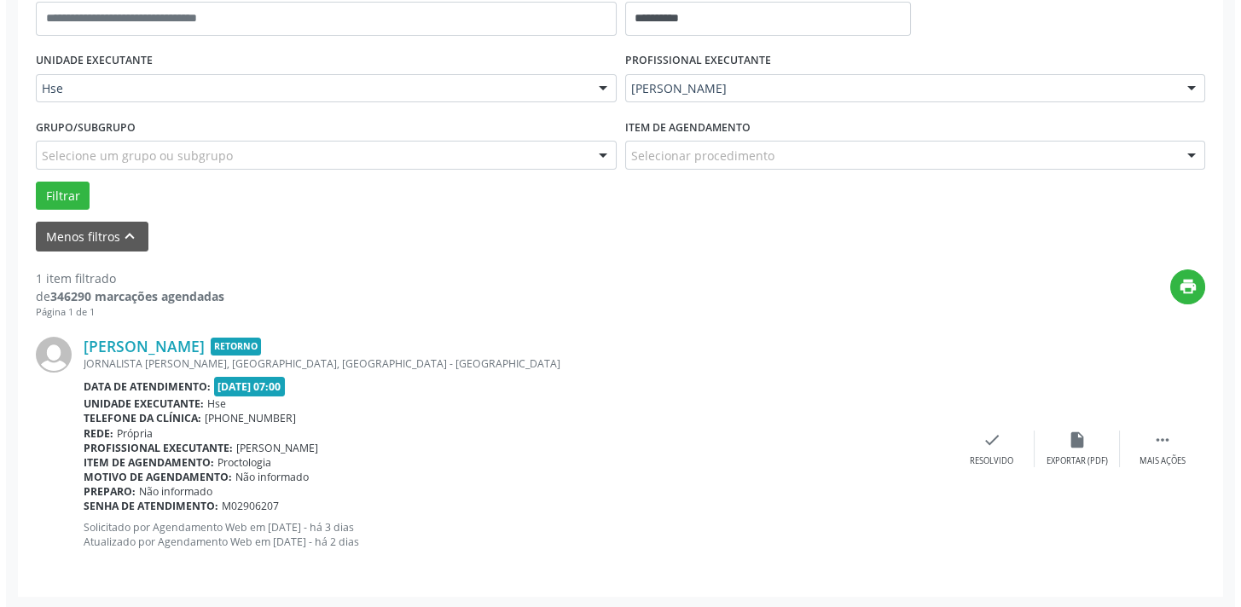
scroll to position [356, 0]
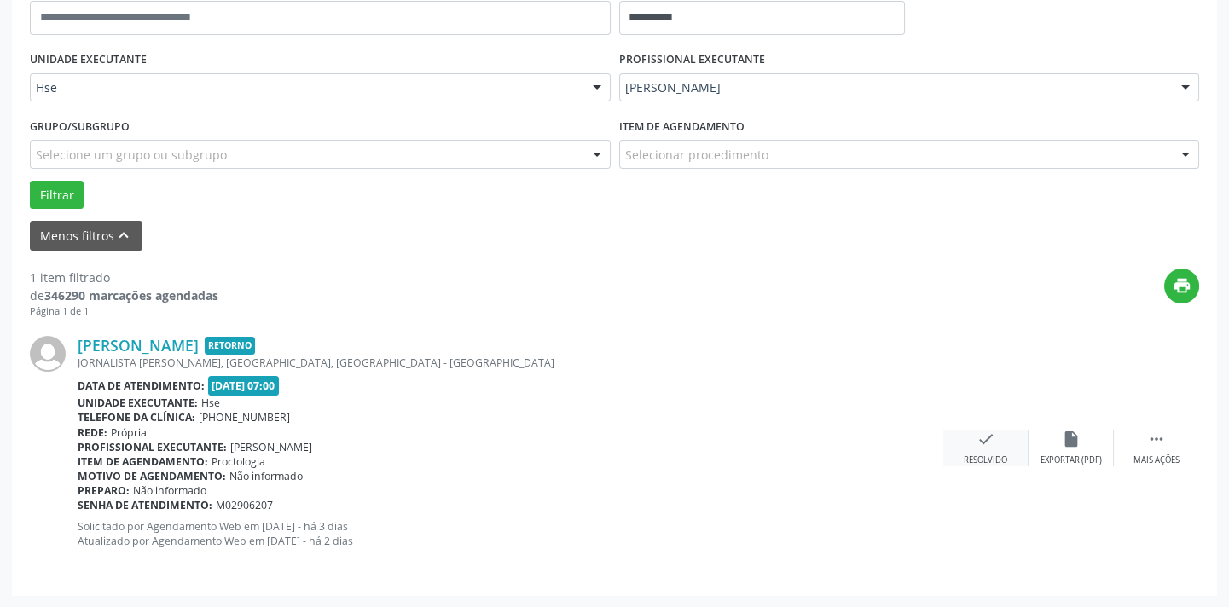
click at [982, 434] on icon "check" at bounding box center [986, 439] width 19 height 19
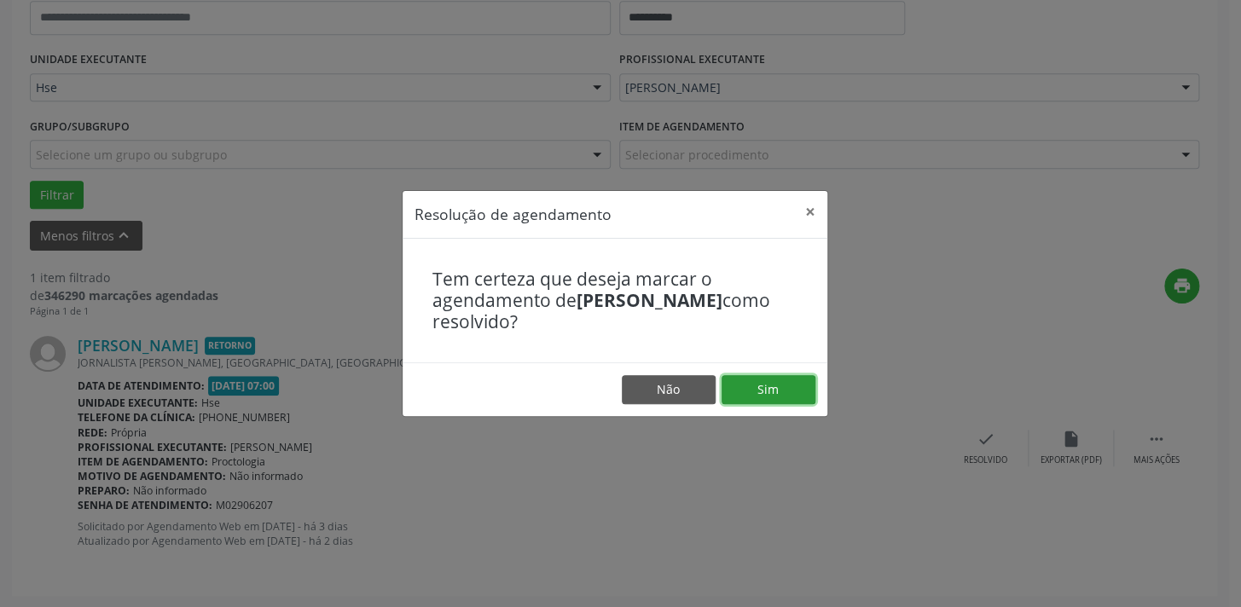
click at [761, 392] on button "Sim" at bounding box center [769, 389] width 94 height 29
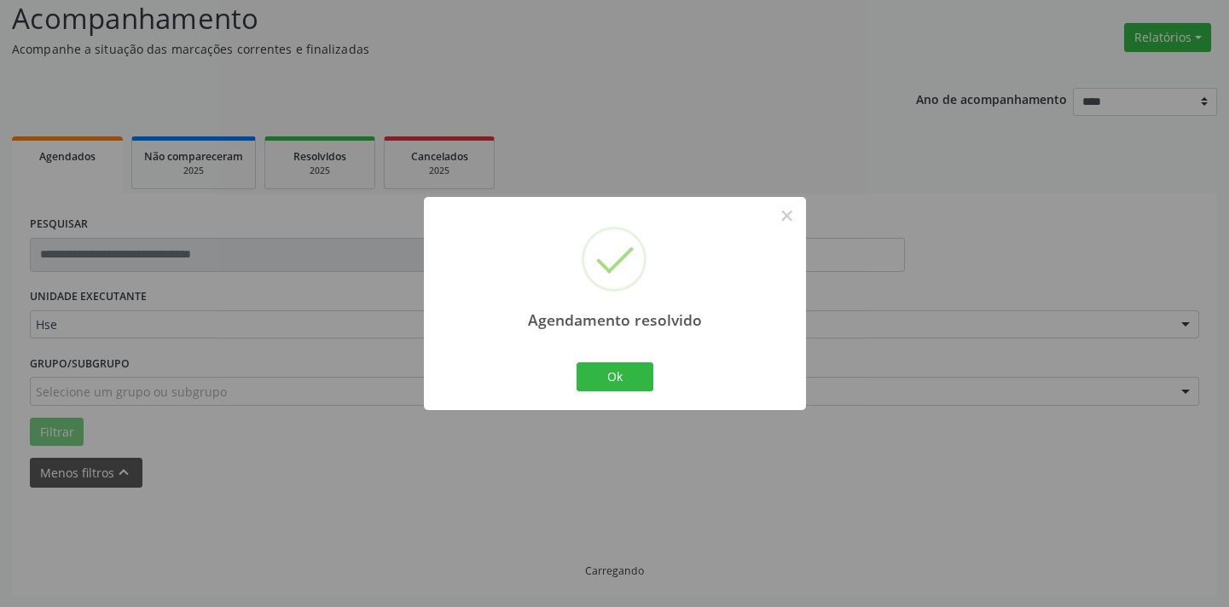
scroll to position [81, 0]
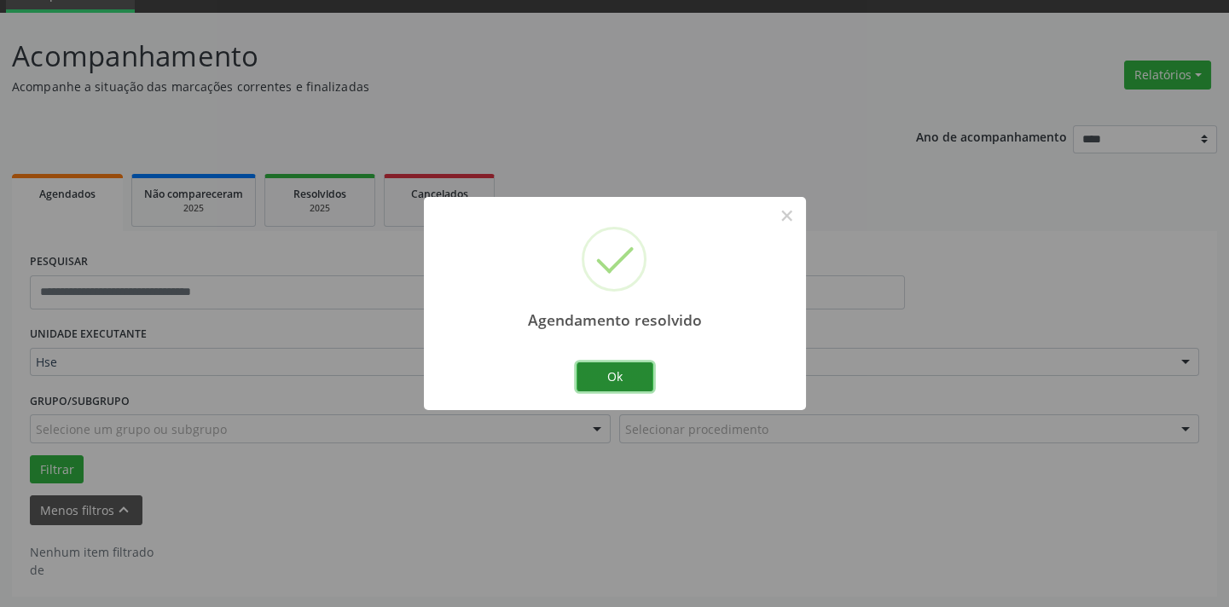
click at [624, 378] on button "Ok" at bounding box center [615, 377] width 77 height 29
